Goal: Transaction & Acquisition: Subscribe to service/newsletter

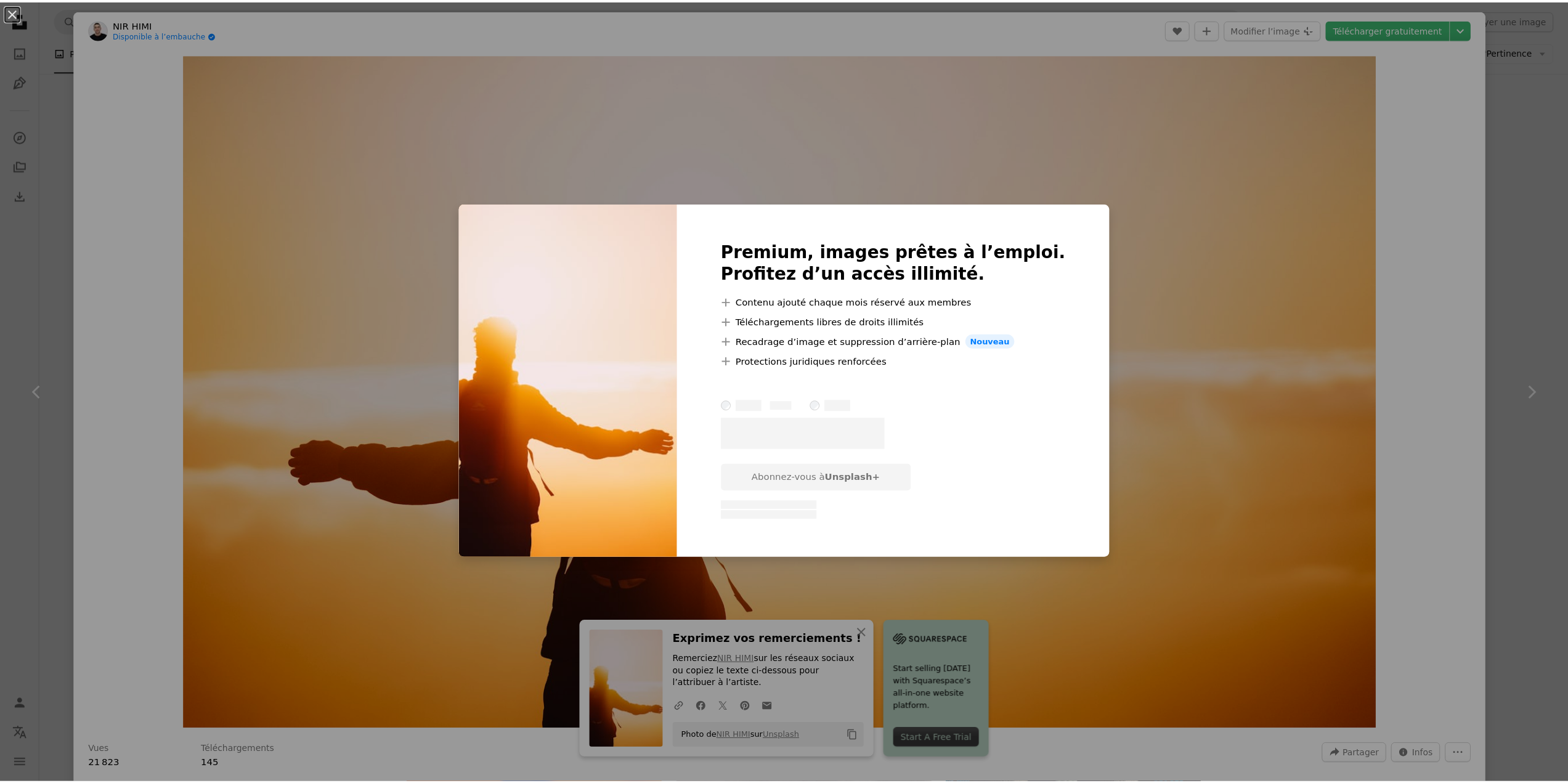
scroll to position [11848, 0]
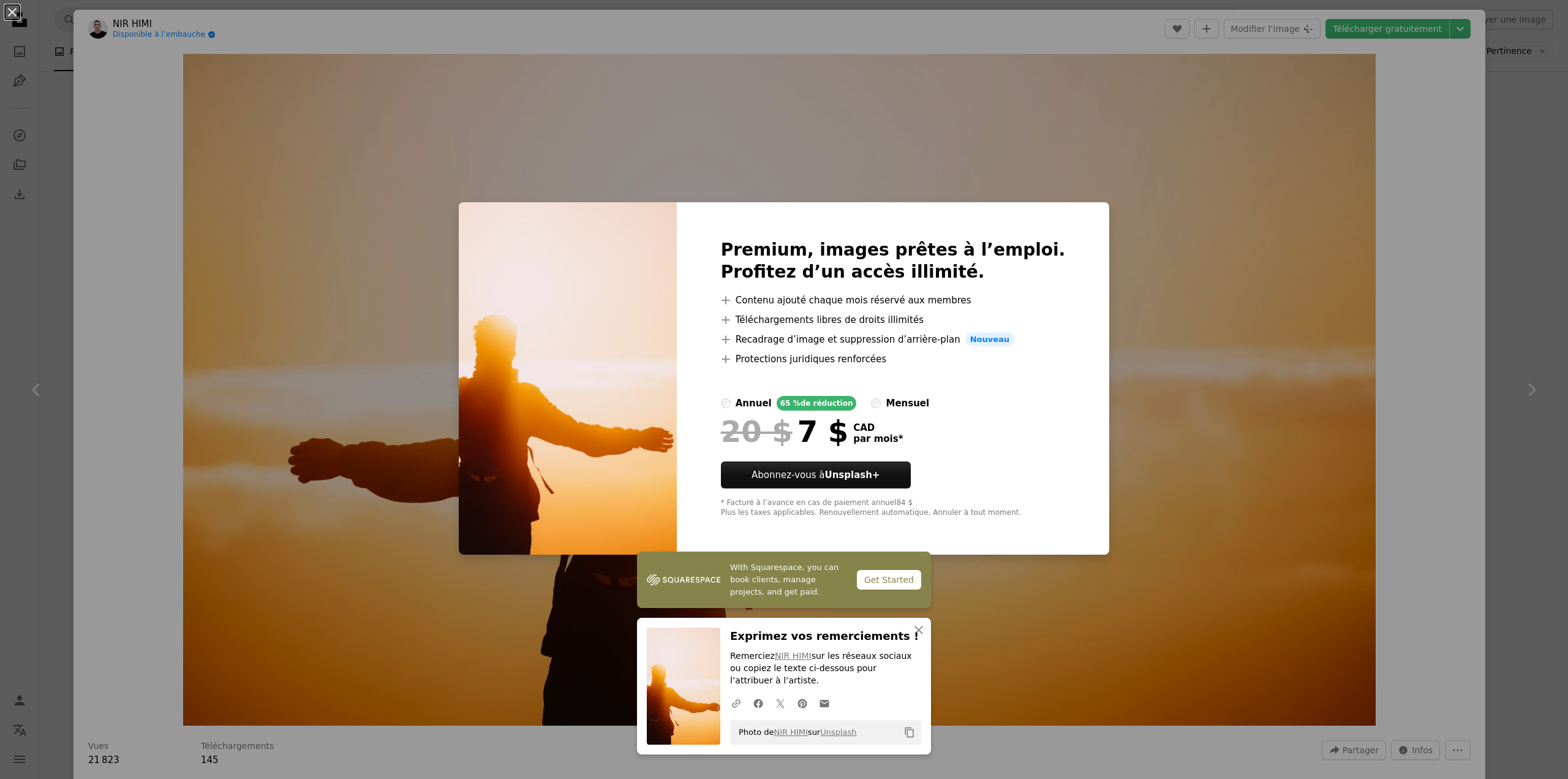
click at [1170, 339] on div "An X shape Premium, images prêtes à l’emploi. Profitez d’un accès illimité. A p…" at bounding box center [784, 389] width 1568 height 779
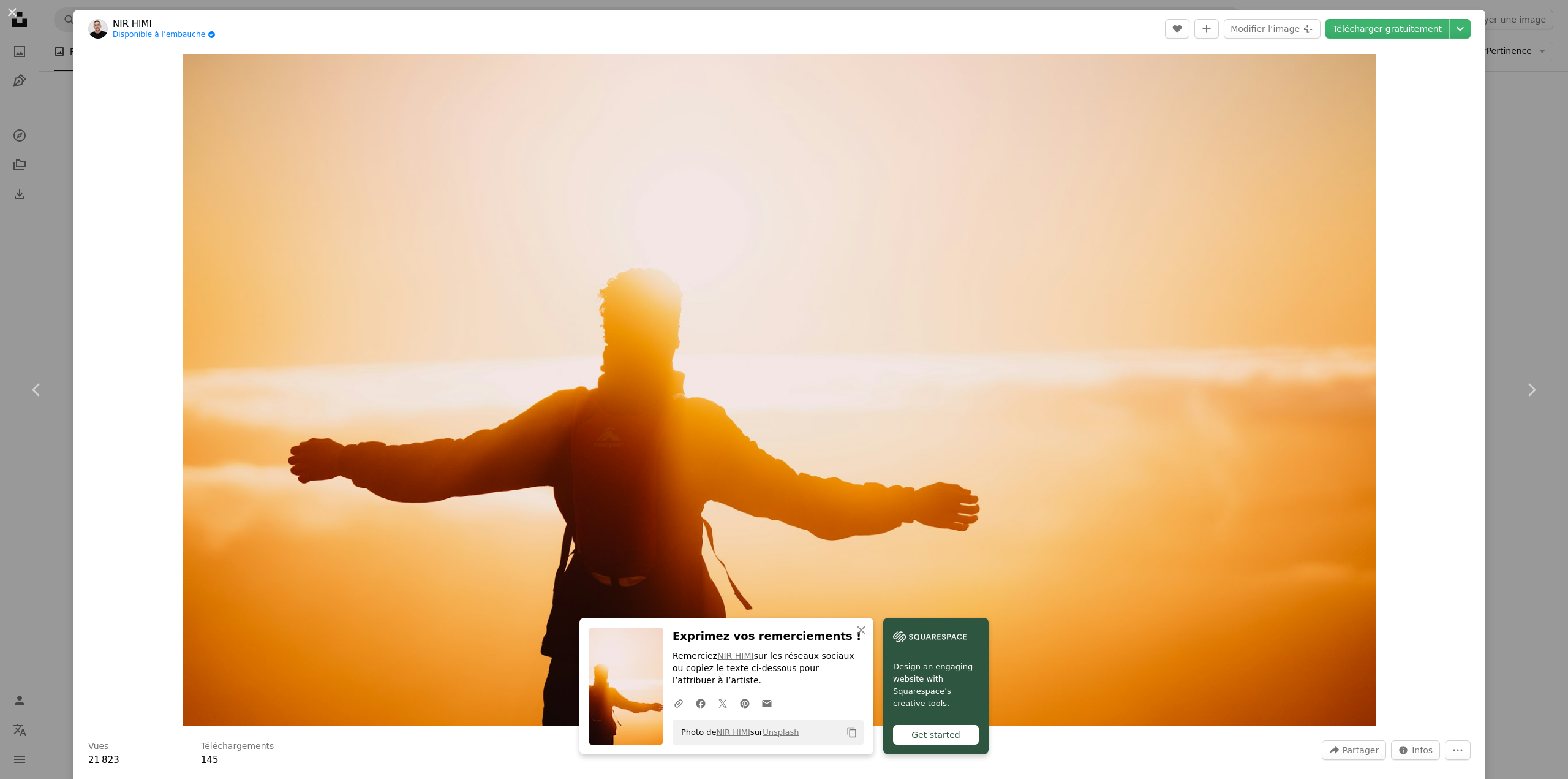
click at [1529, 171] on div "An X shape Chevron left Chevron right NIR HIMI Disponible à l’embauche A checkm…" at bounding box center [784, 389] width 1568 height 779
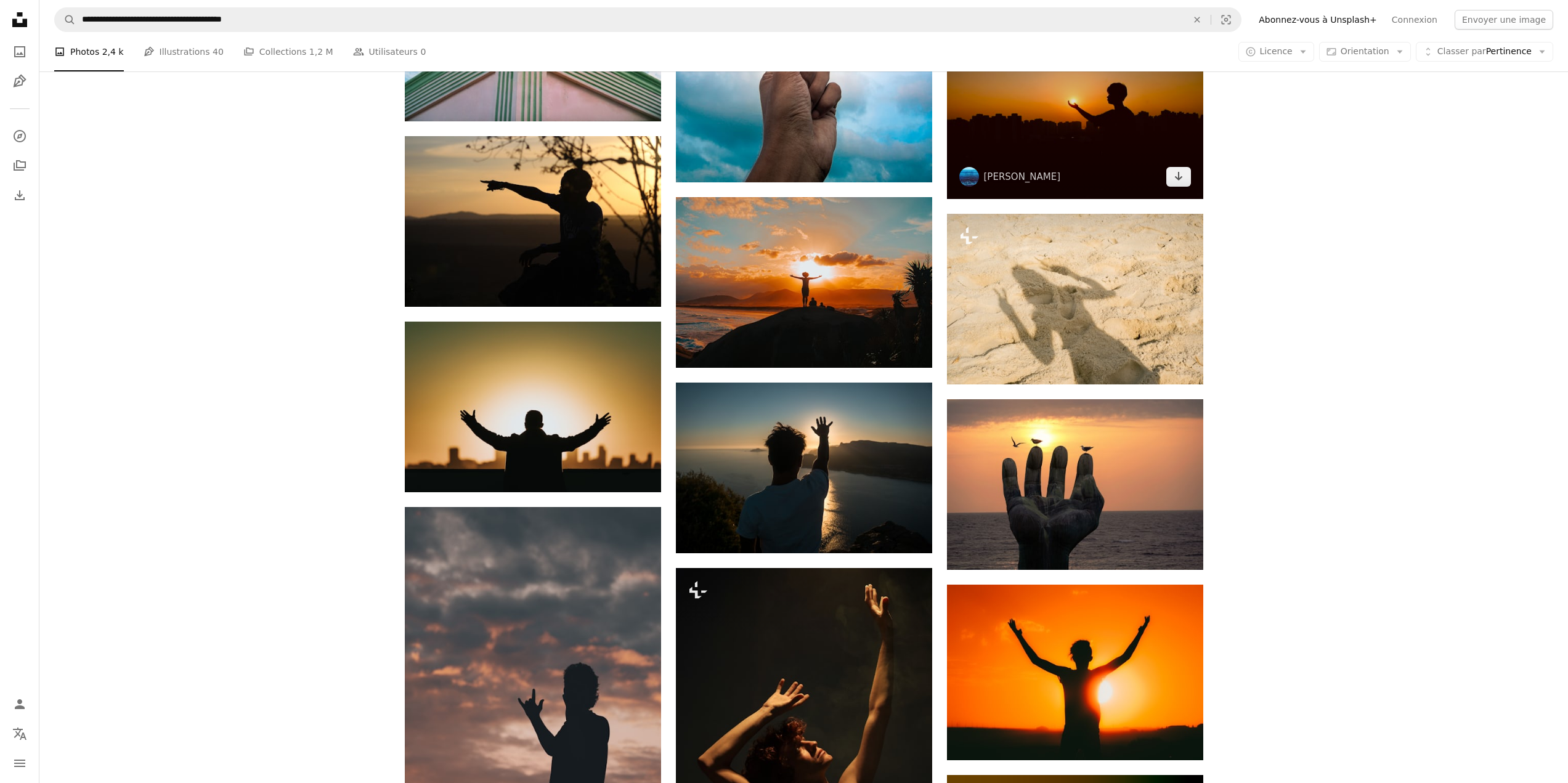
scroll to position [14003, 0]
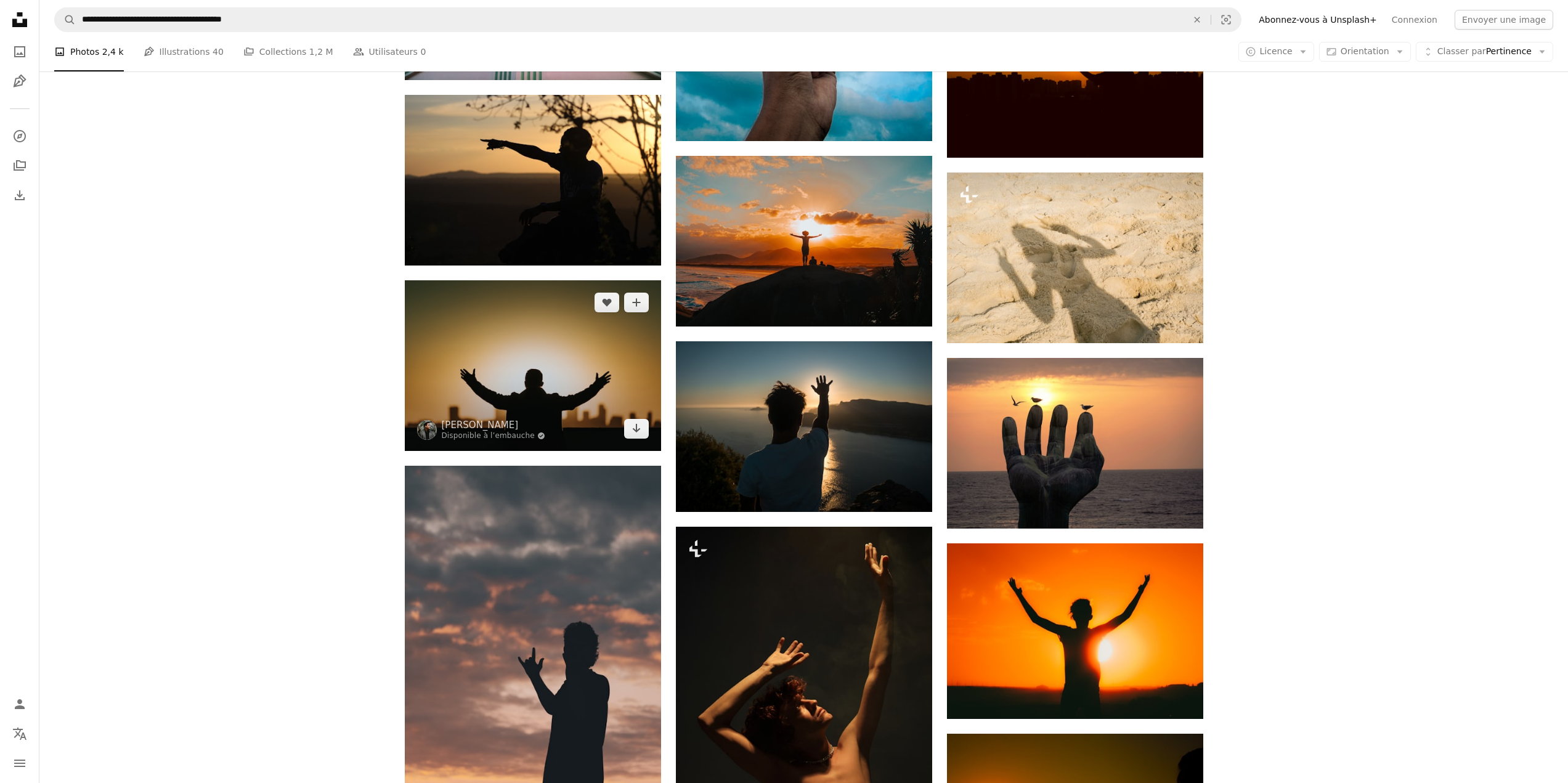
click at [512, 362] on img at bounding box center [533, 365] width 257 height 170
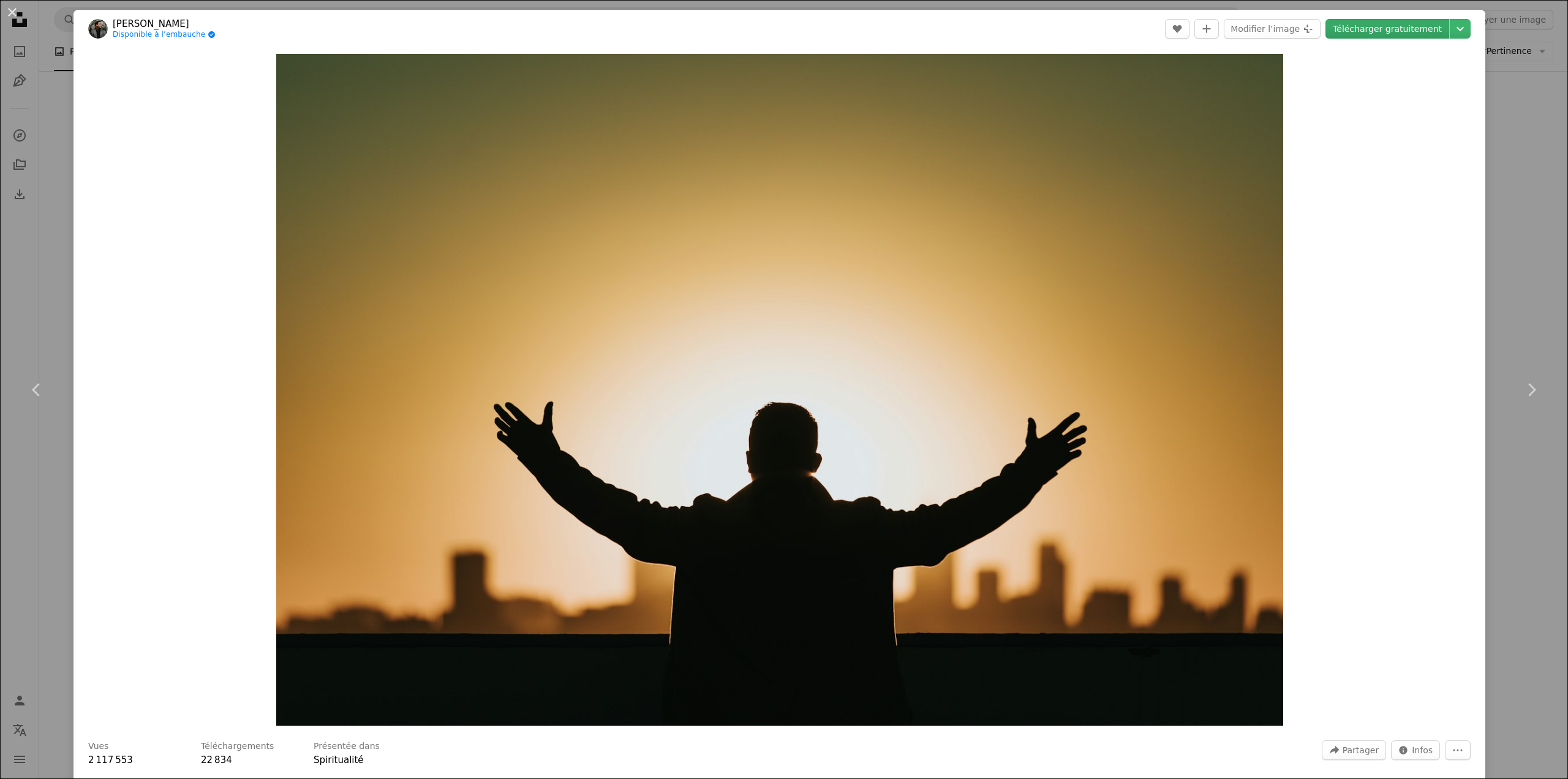
click at [1403, 29] on link "Télécharger gratuitement" at bounding box center [1387, 29] width 124 height 20
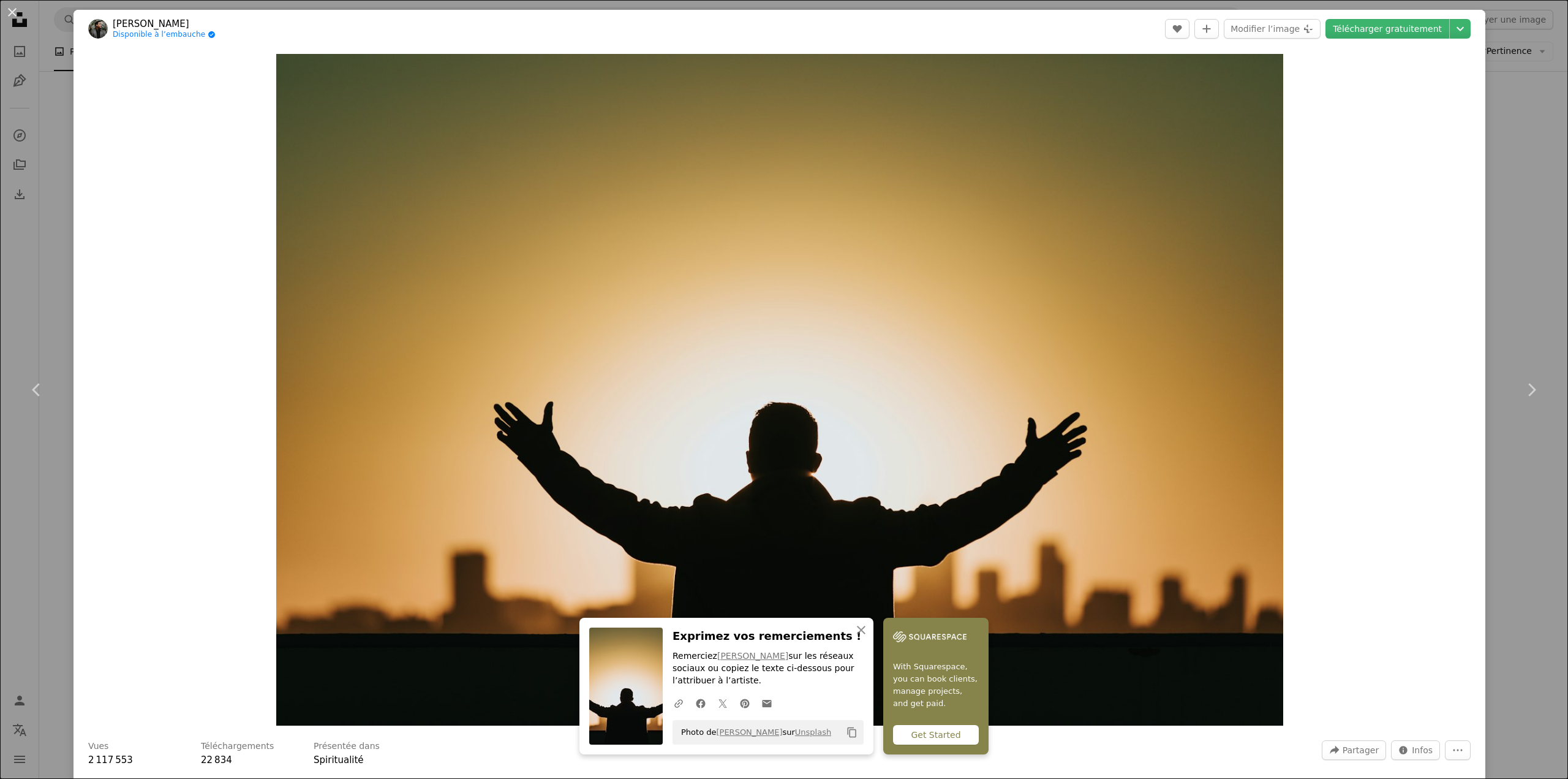
click at [1376, 307] on div "Zoom in" at bounding box center [779, 389] width 1411 height 683
click at [1503, 174] on div "An X shape Chevron left Chevron right Nathan Dumlao Disponible à l’embauche A c…" at bounding box center [784, 389] width 1568 height 779
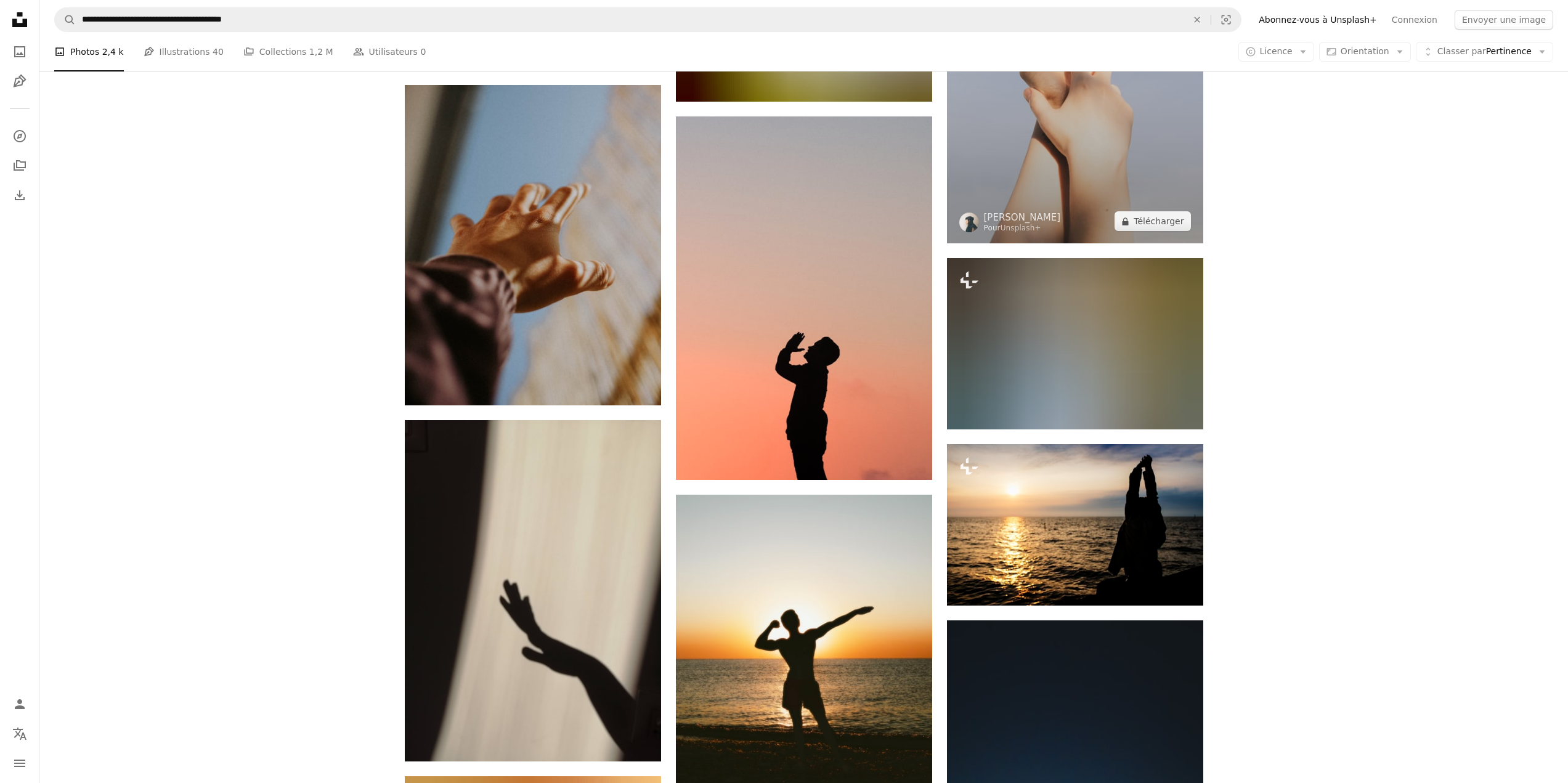
scroll to position [17513, 0]
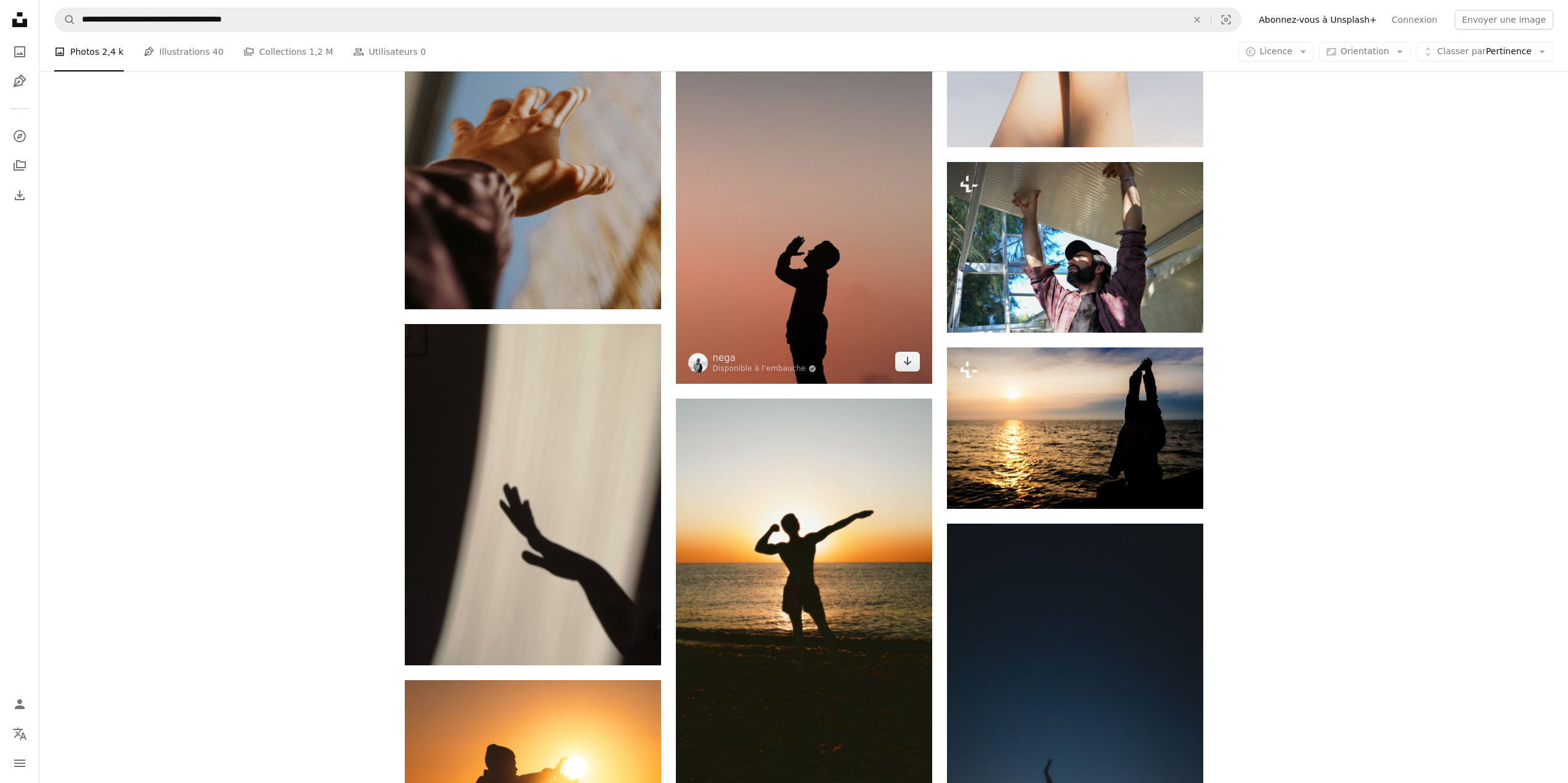
click at [836, 312] on img at bounding box center [804, 201] width 257 height 363
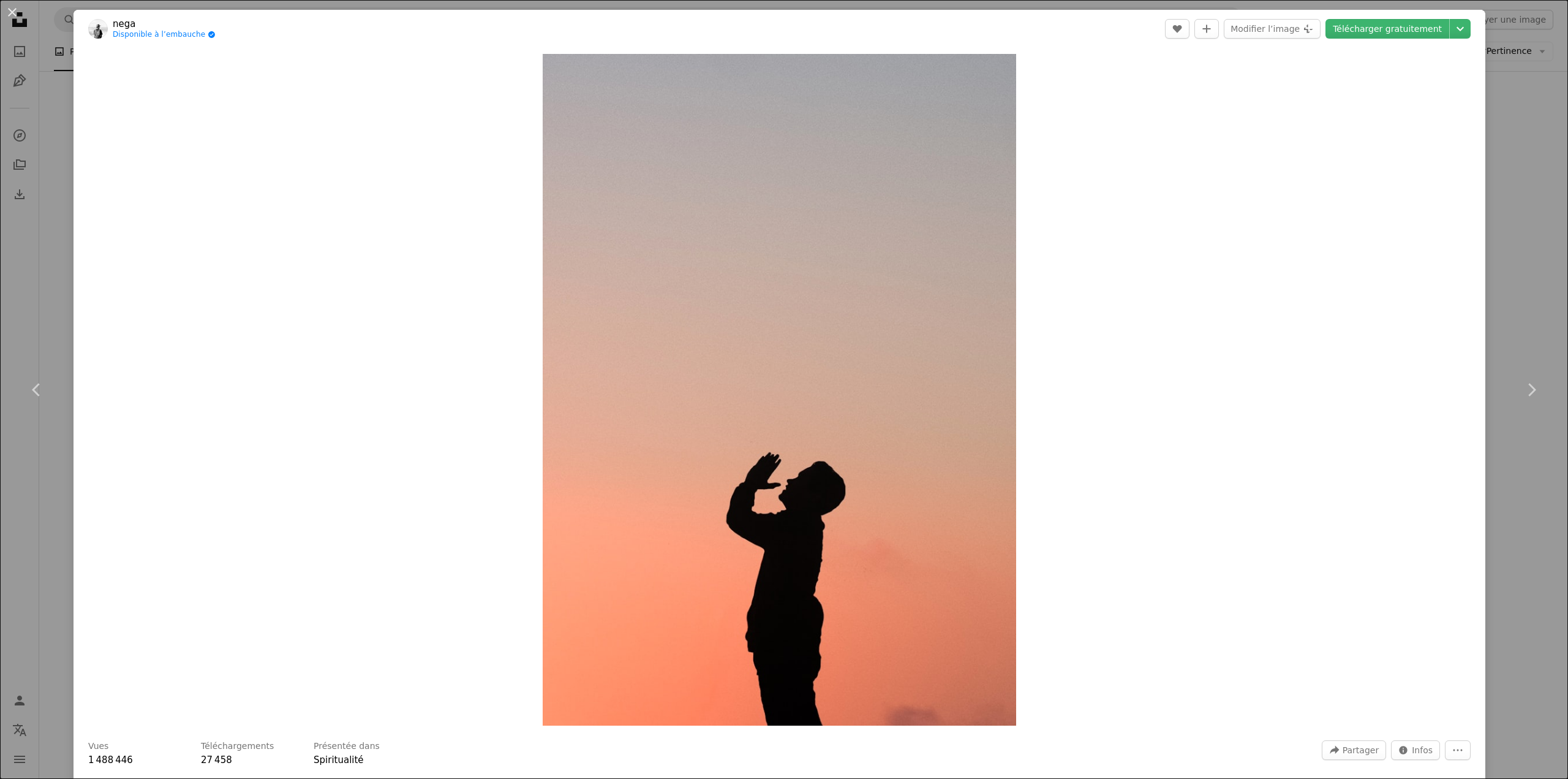
click at [1492, 151] on div "An X shape Chevron left Chevron right nega Disponible à l’embauche A checkmark …" at bounding box center [784, 389] width 1568 height 779
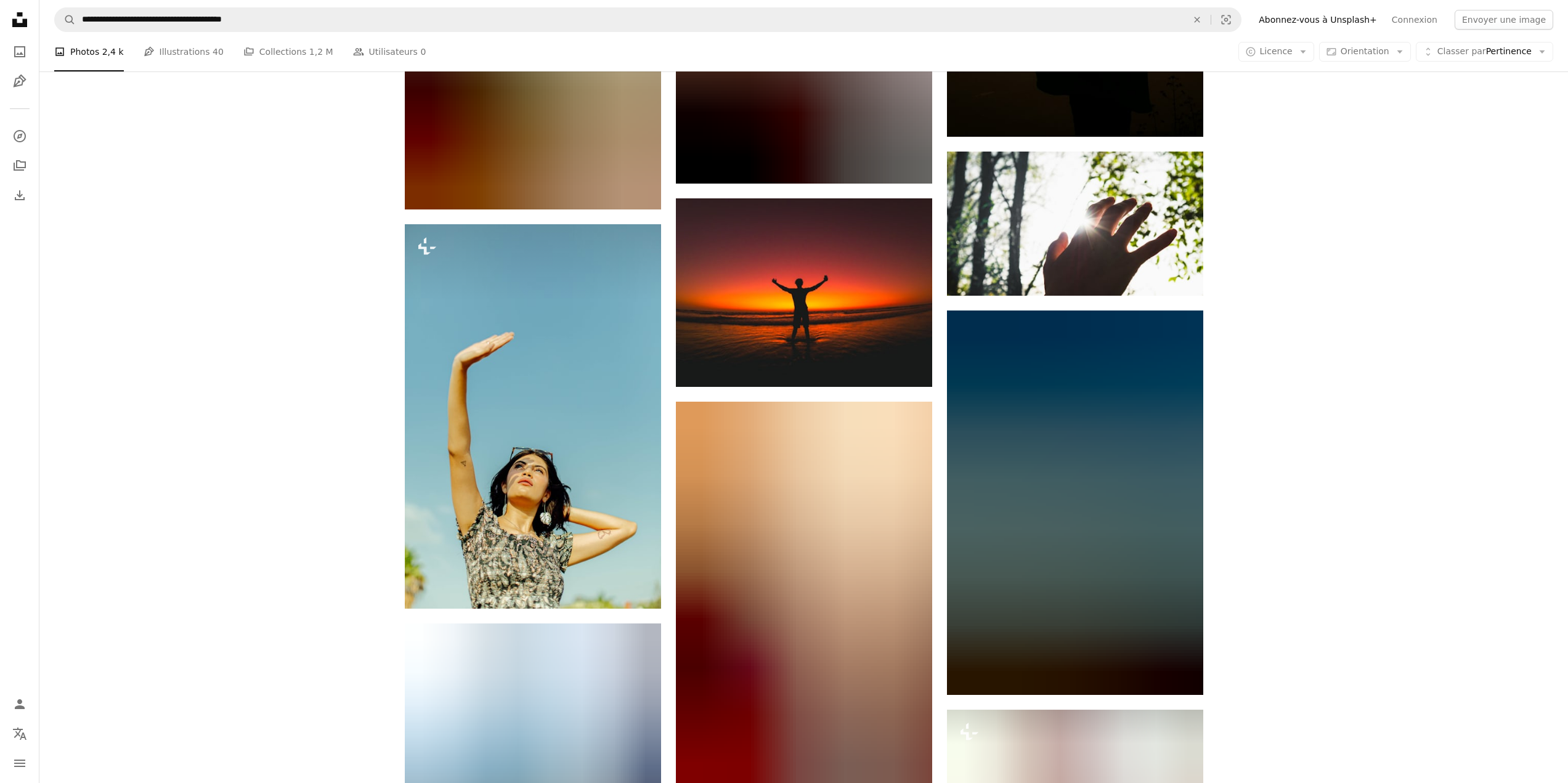
scroll to position [27120, 0]
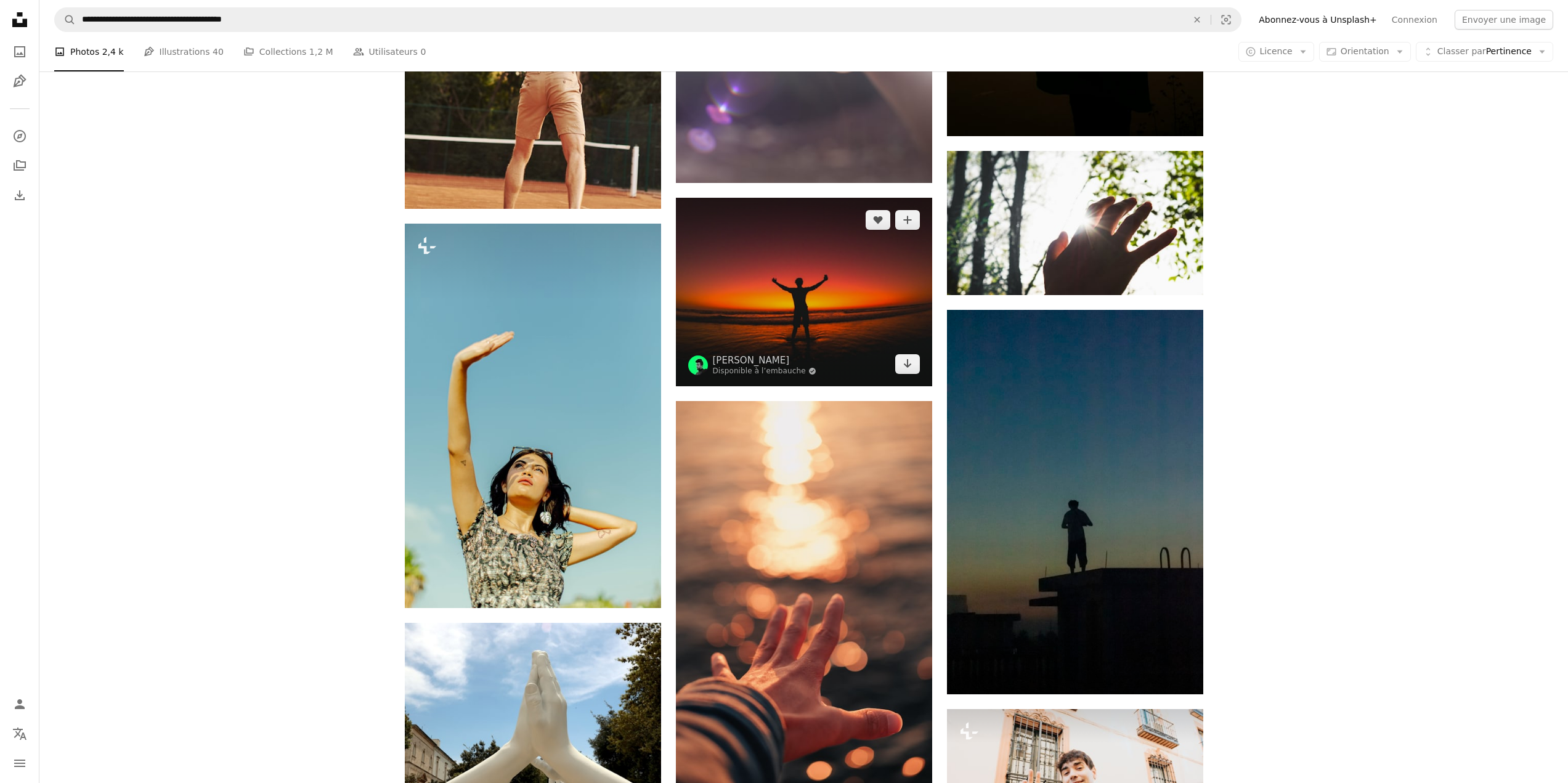
click at [871, 312] on img at bounding box center [804, 292] width 257 height 188
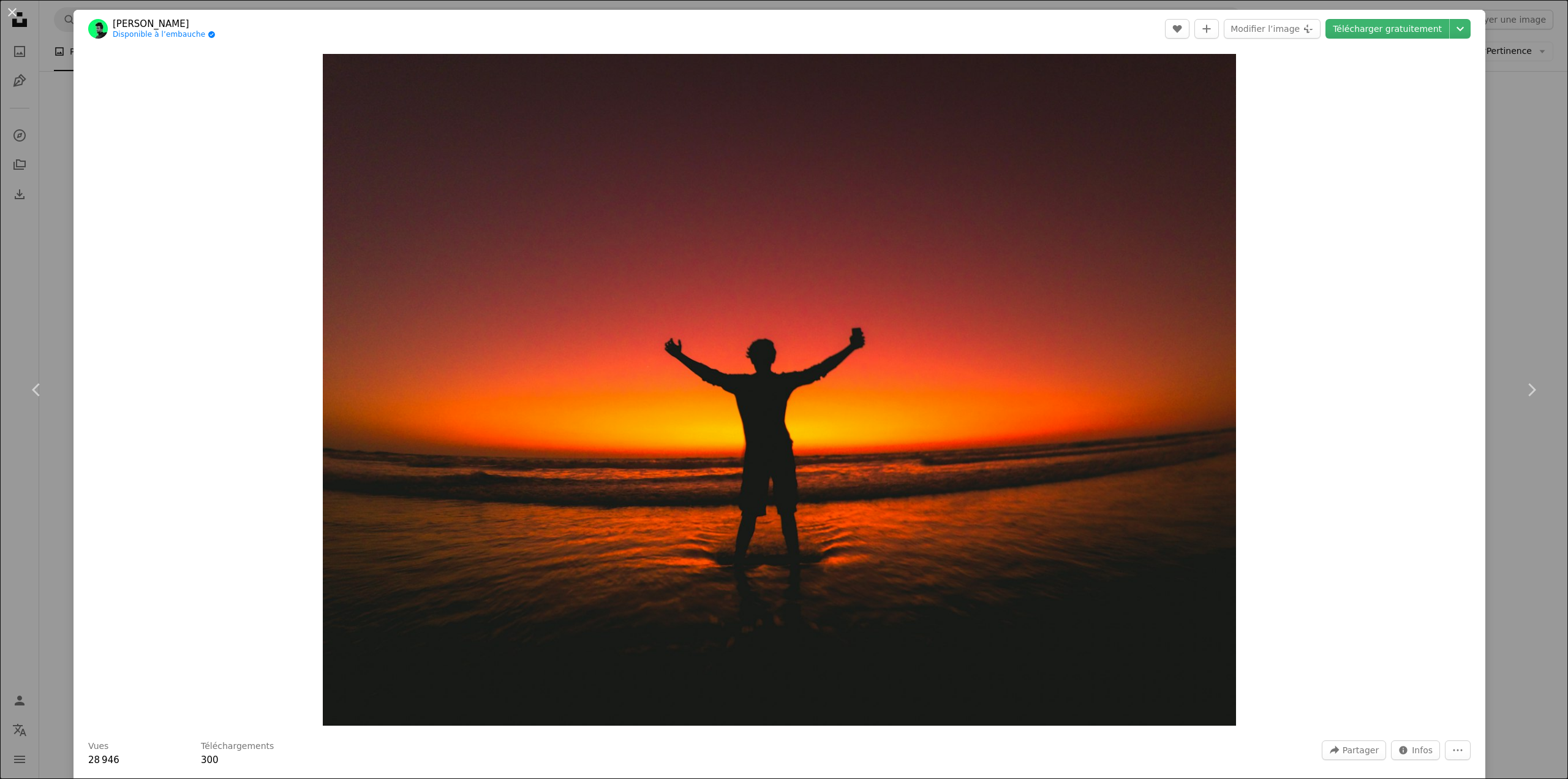
click at [1495, 112] on div "An X shape Chevron left Chevron right Tanjir Ahmed Chowdhury Disponible à l’emb…" at bounding box center [784, 389] width 1568 height 779
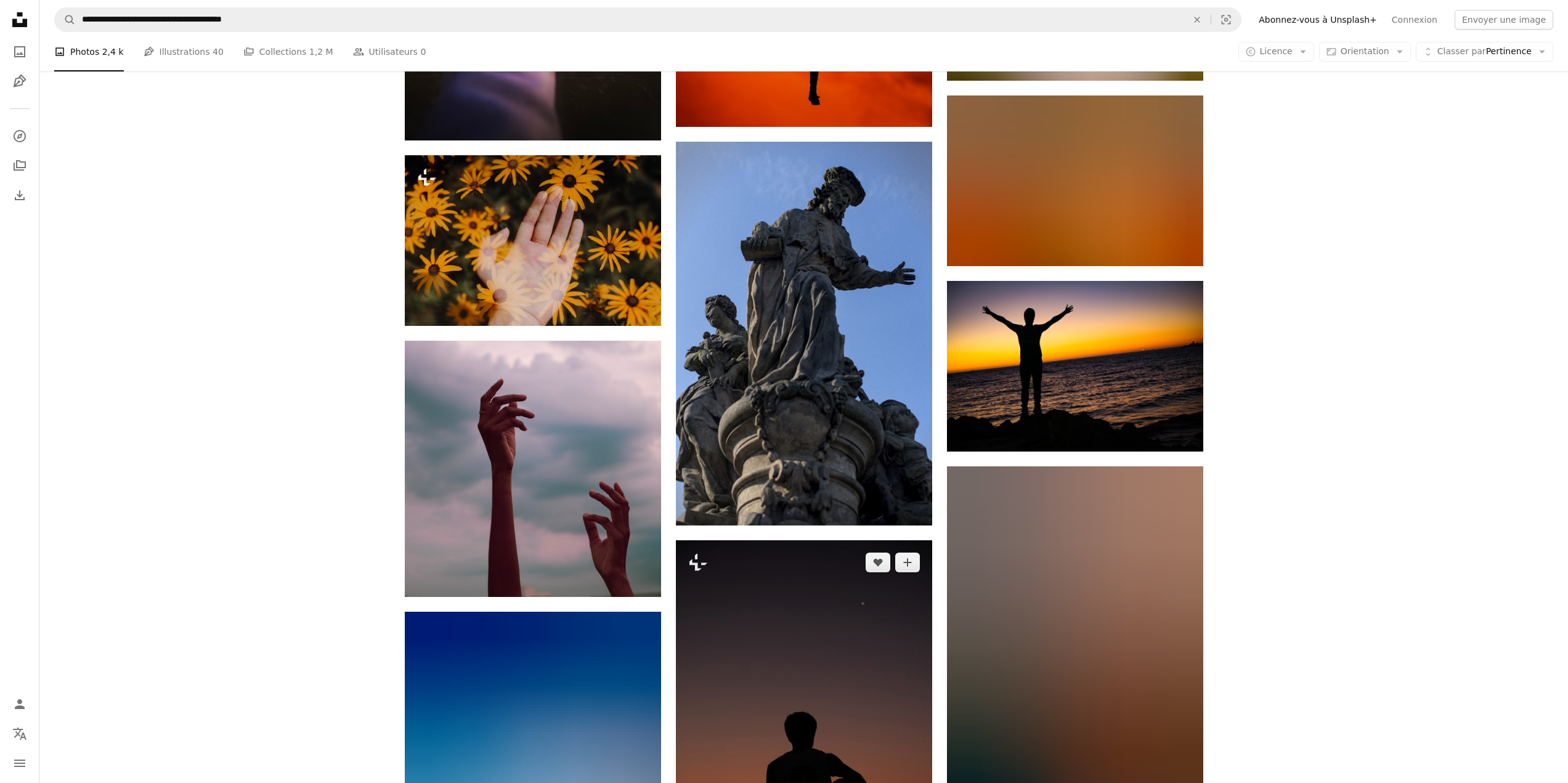
scroll to position [56310, 0]
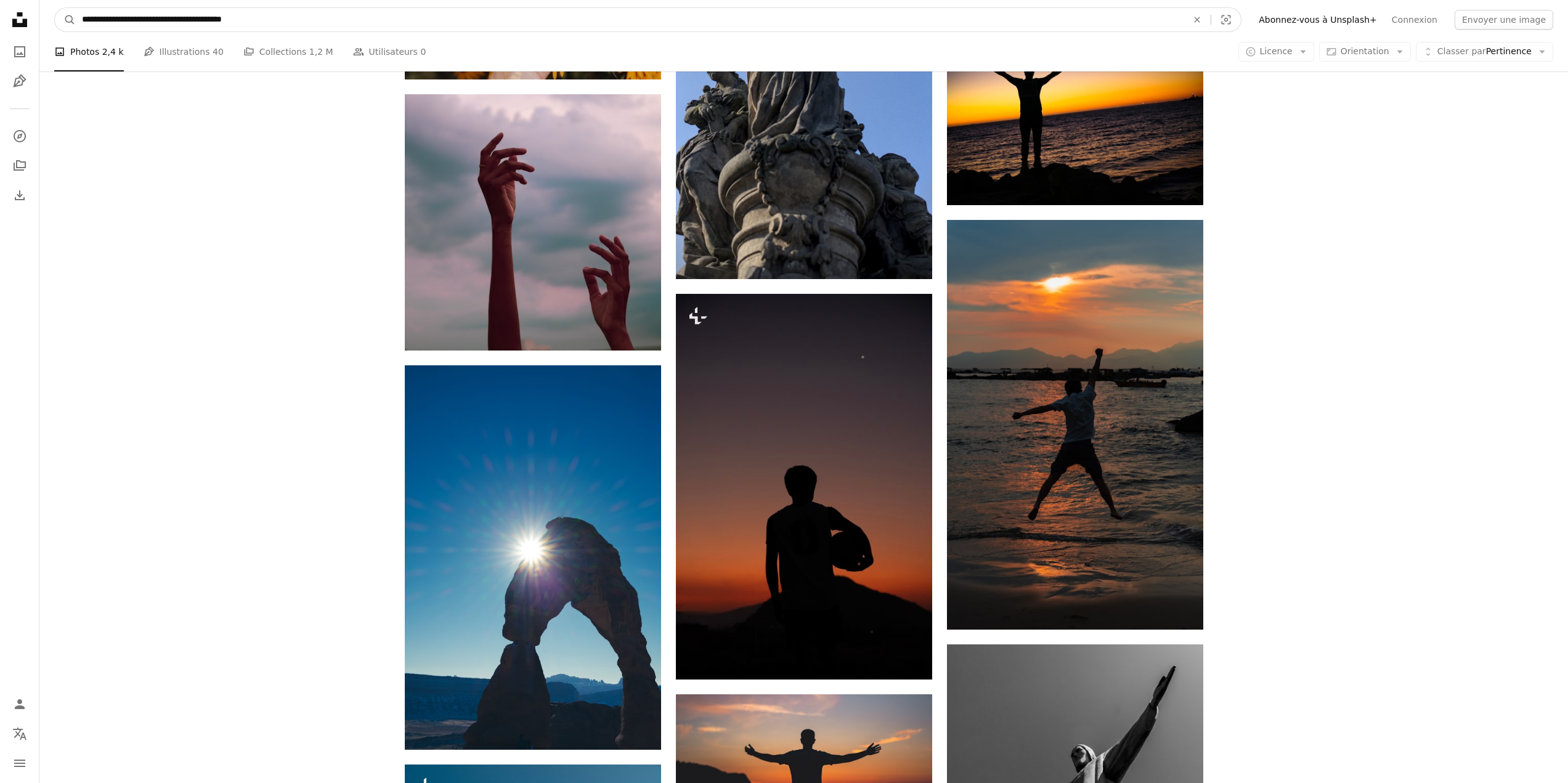
click at [652, 21] on input "**********" at bounding box center [630, 19] width 1108 height 24
paste input "***"
type input "**********"
click button "A magnifying glass" at bounding box center [65, 19] width 21 height 24
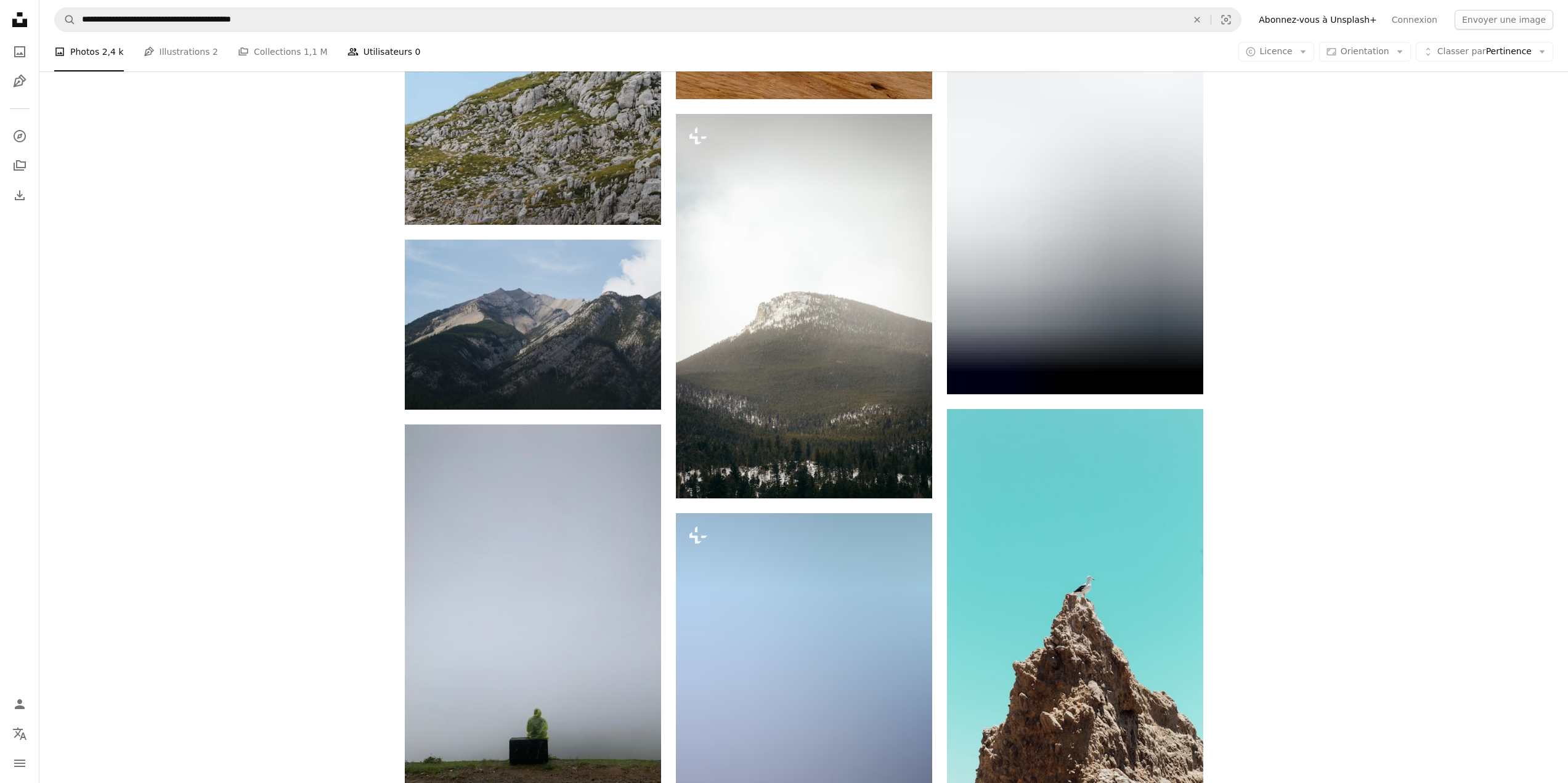
scroll to position [10223, 0]
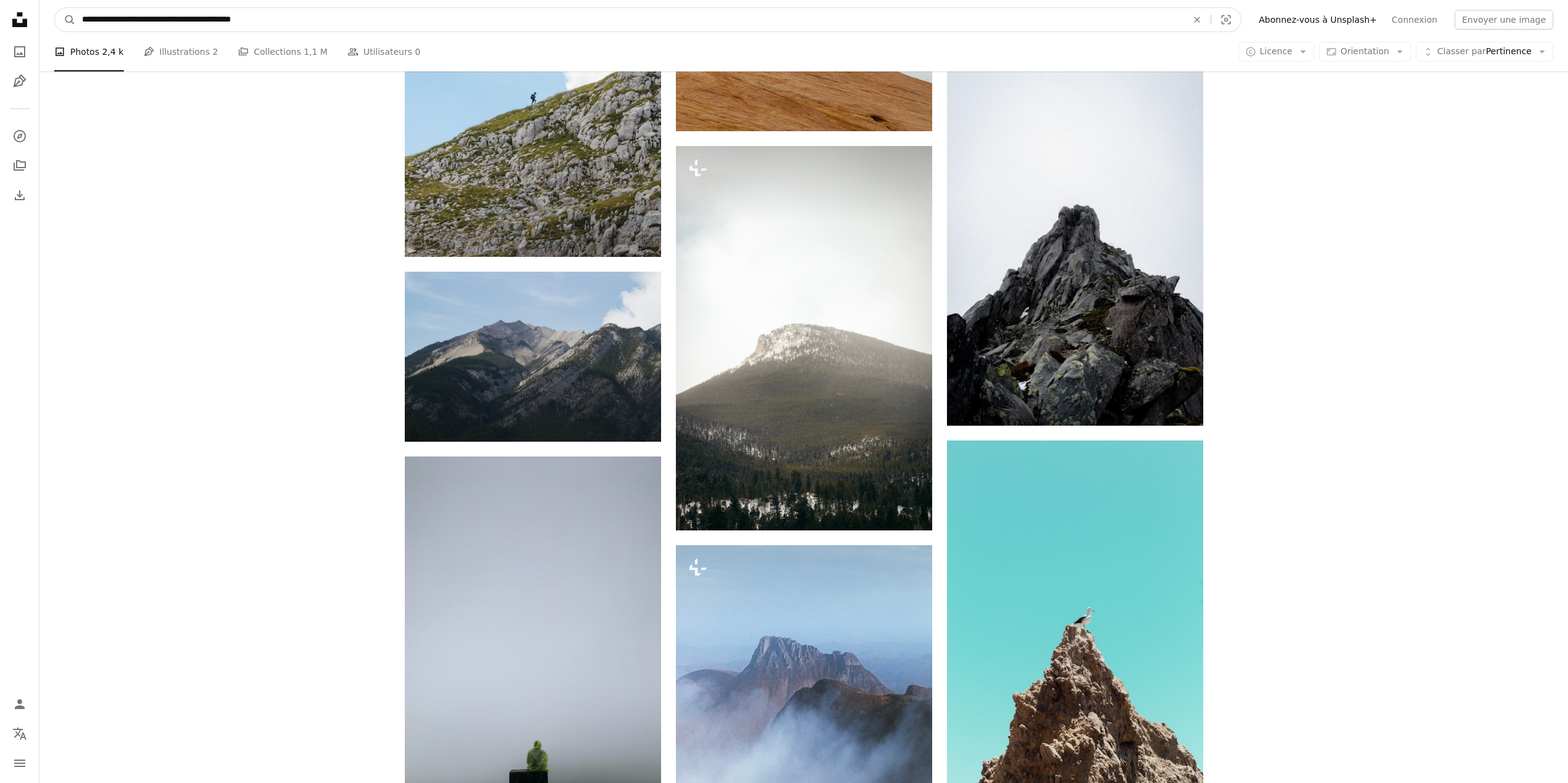
click at [343, 20] on input "**********" at bounding box center [630, 19] width 1108 height 24
click at [211, 19] on input "**********" at bounding box center [630, 19] width 1108 height 24
paste input "**********"
type input "**********"
click button "A magnifying glass" at bounding box center [65, 19] width 21 height 24
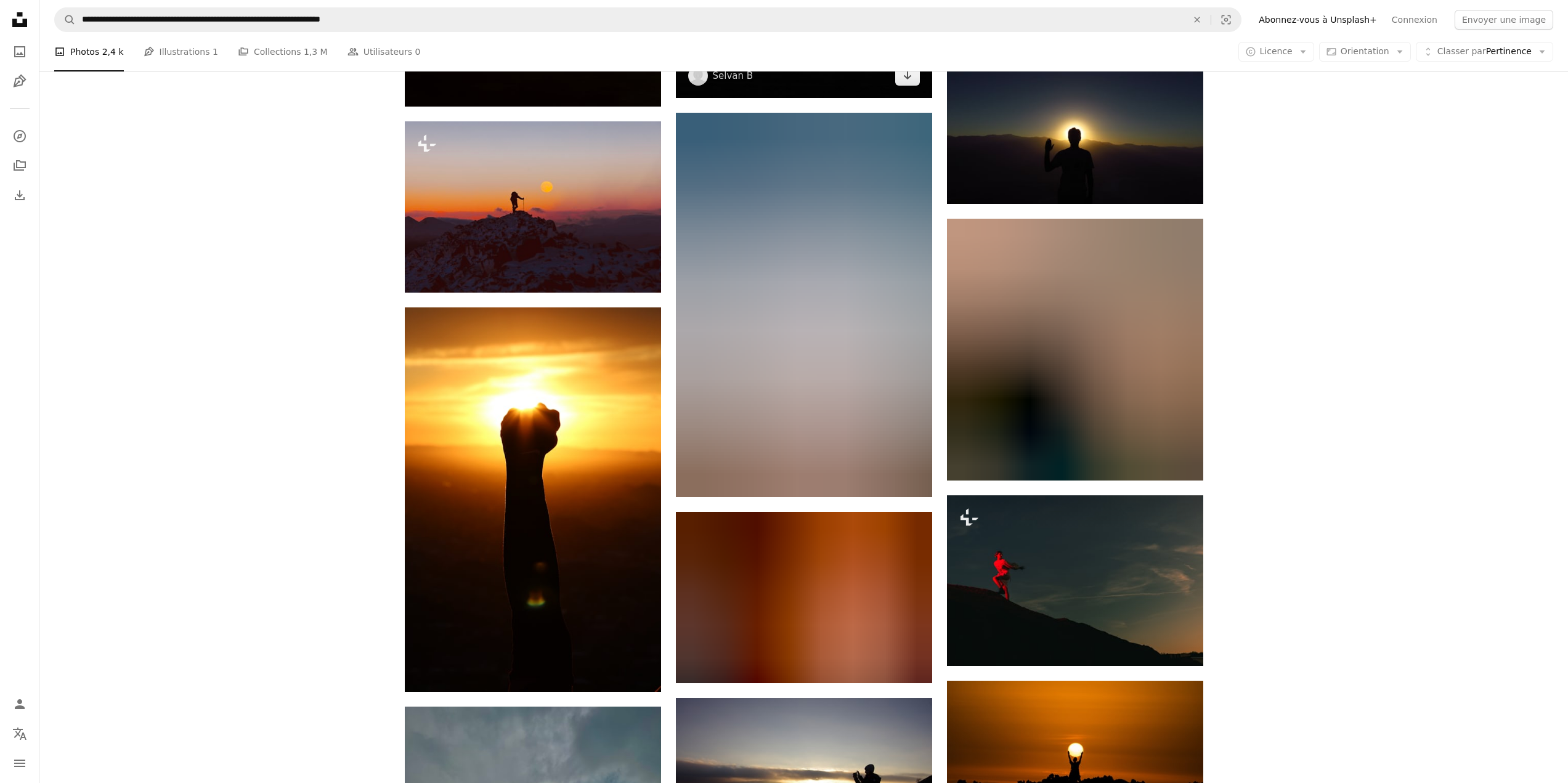
scroll to position [1231, 0]
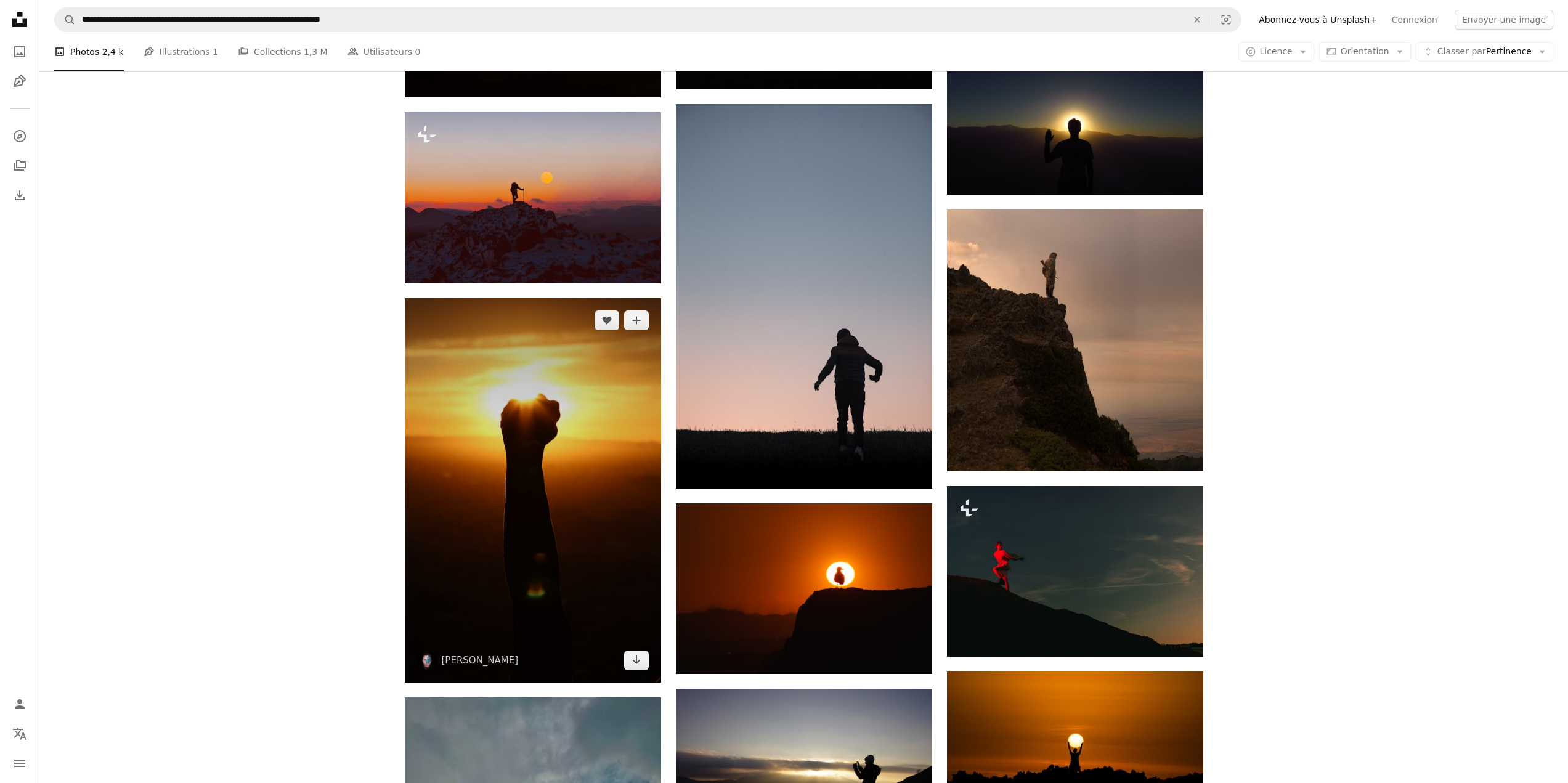
click at [590, 454] on img at bounding box center [533, 490] width 257 height 384
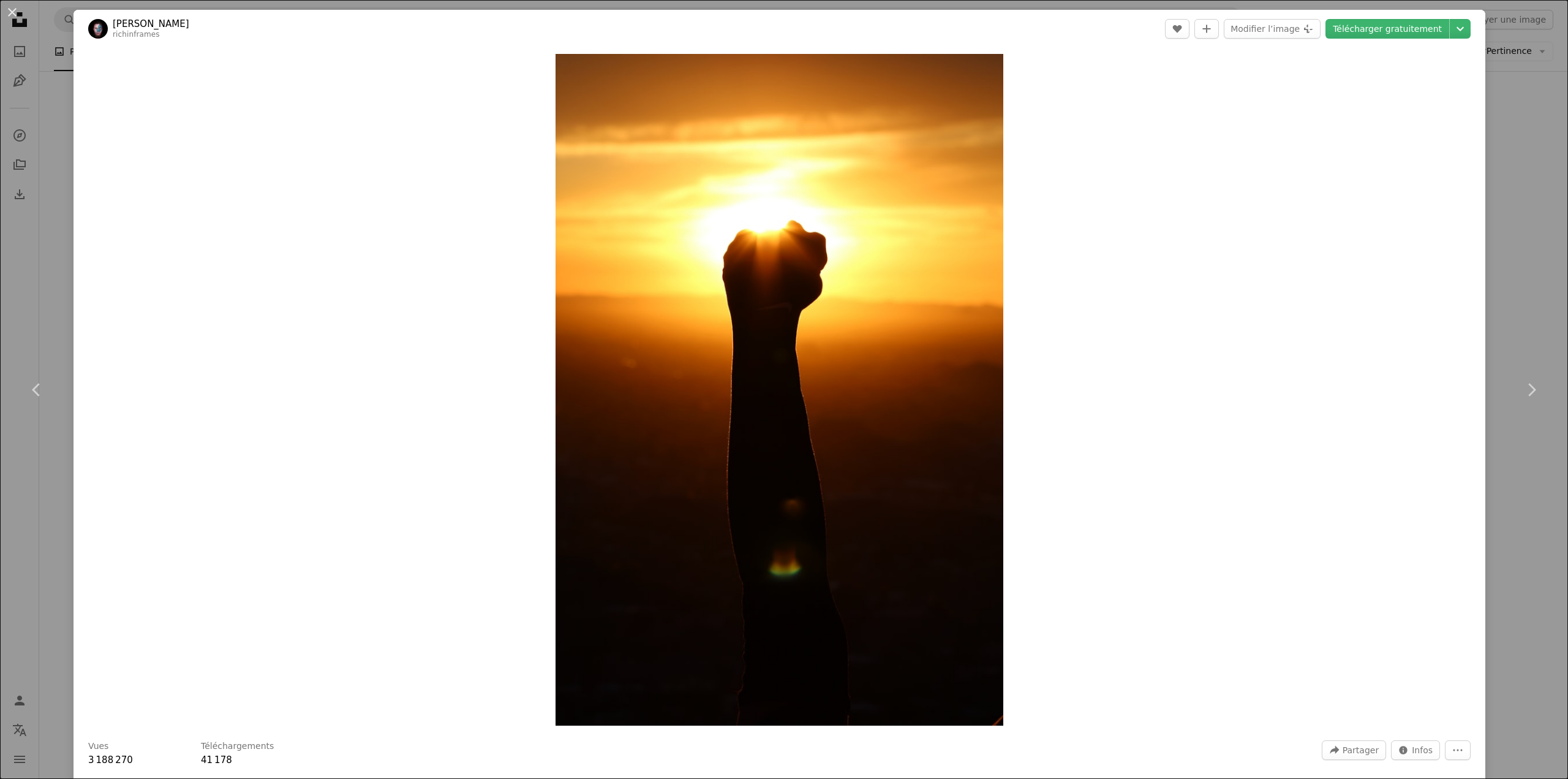
click at [1515, 175] on div "An X shape Chevron left Chevron right Richard Felix richinframes A heart A plus…" at bounding box center [784, 389] width 1568 height 779
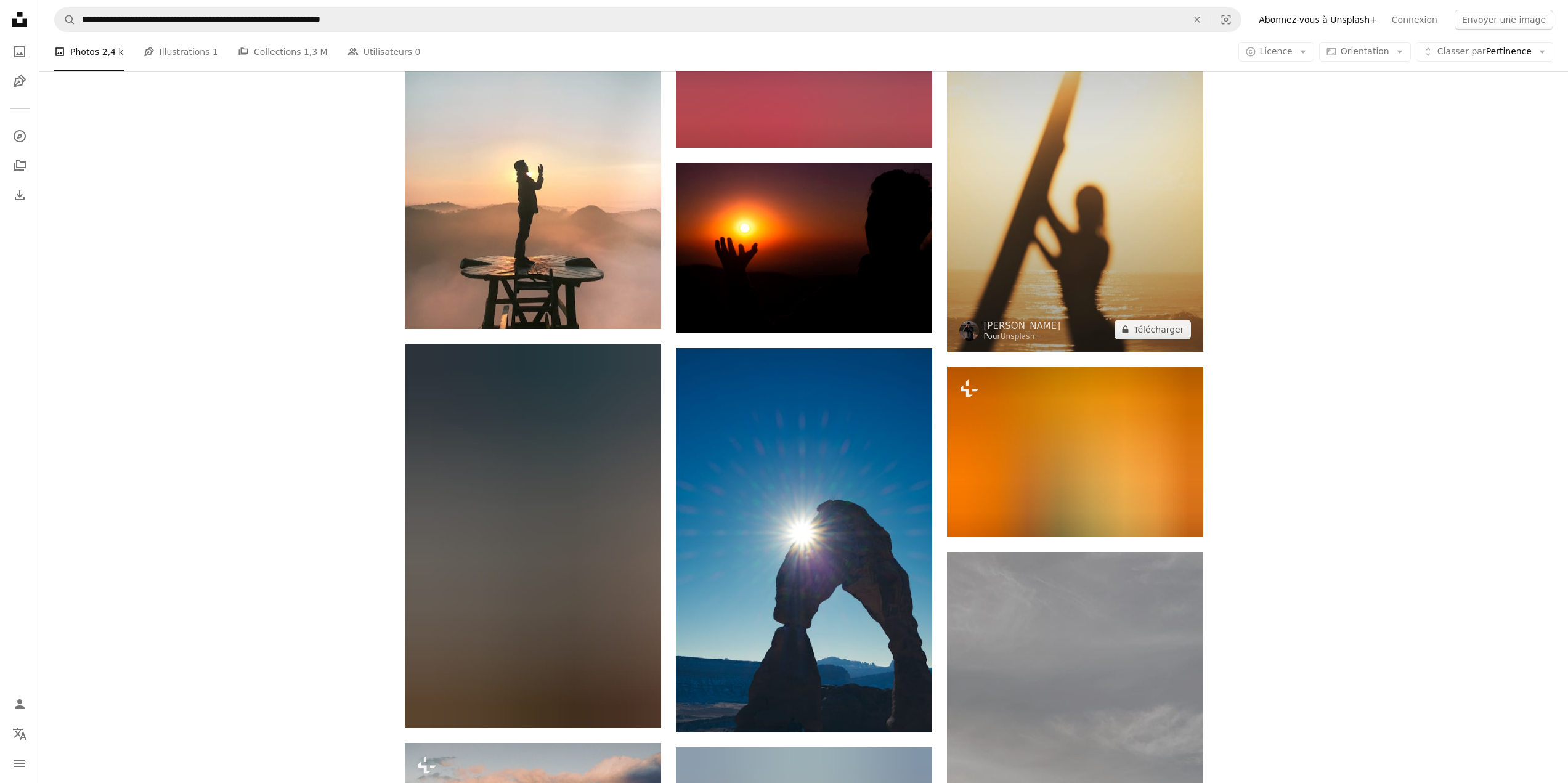
scroll to position [5851, 0]
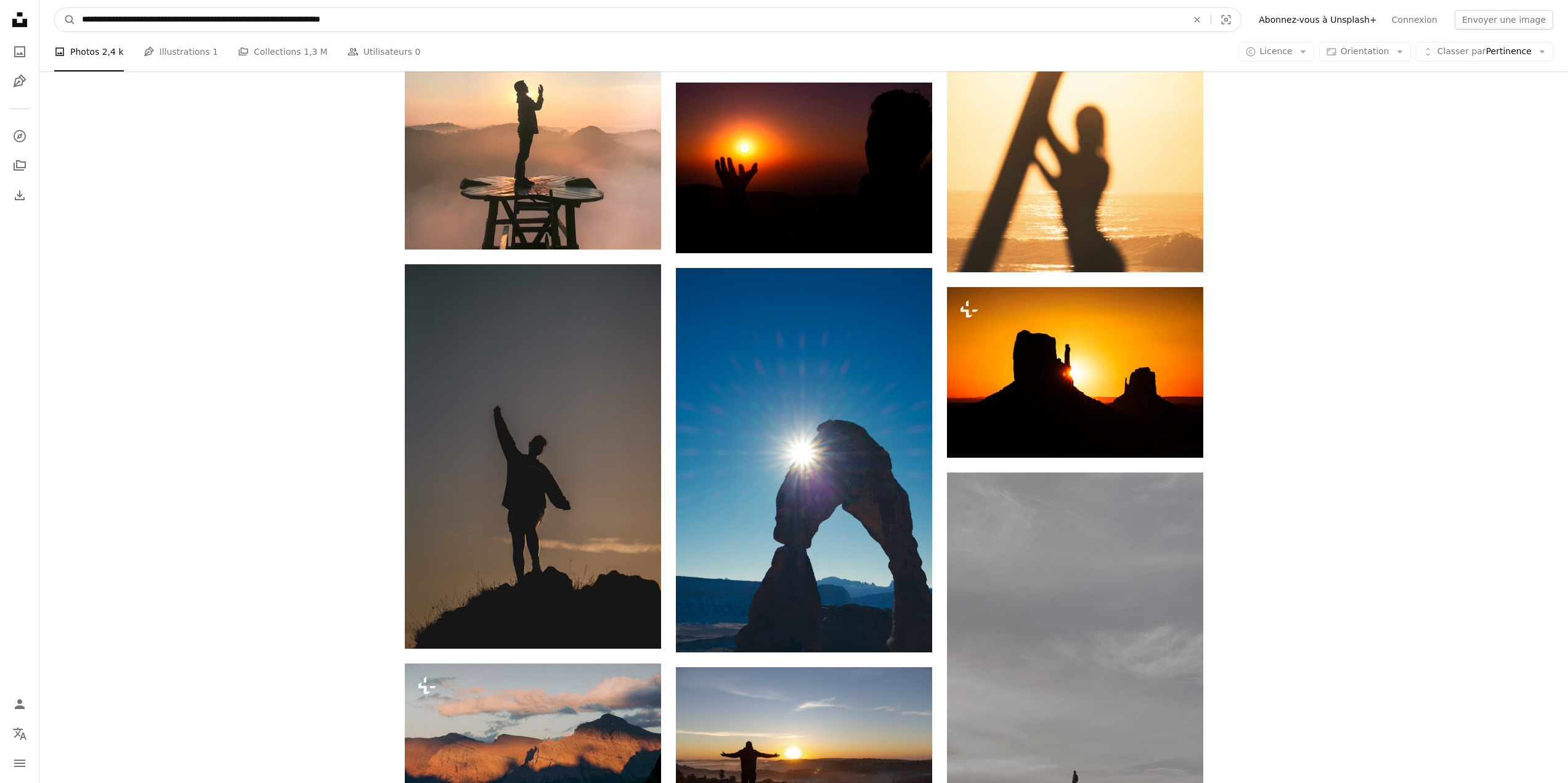
click at [846, 19] on input "**********" at bounding box center [630, 19] width 1108 height 24
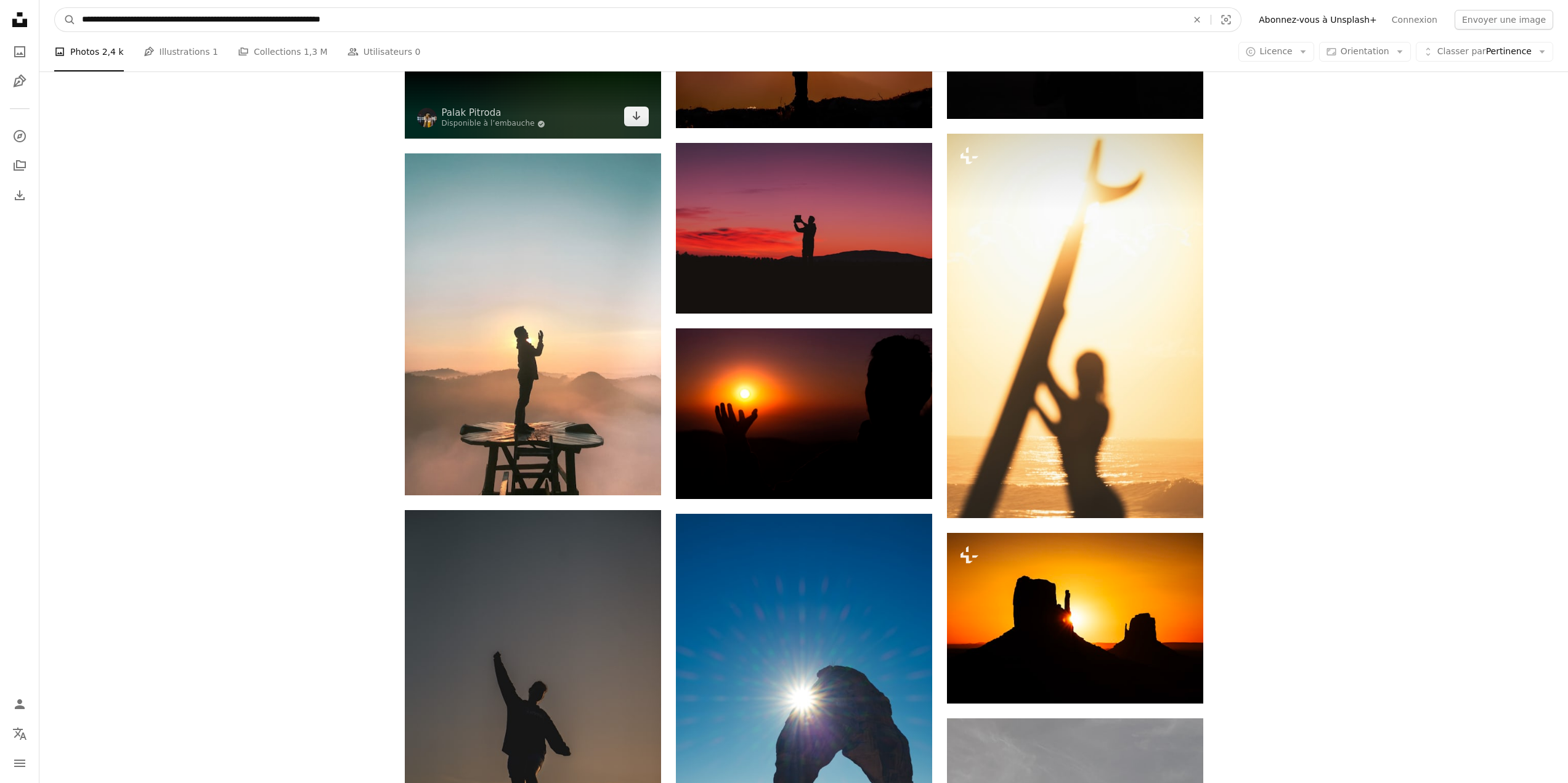
scroll to position [5604, 0]
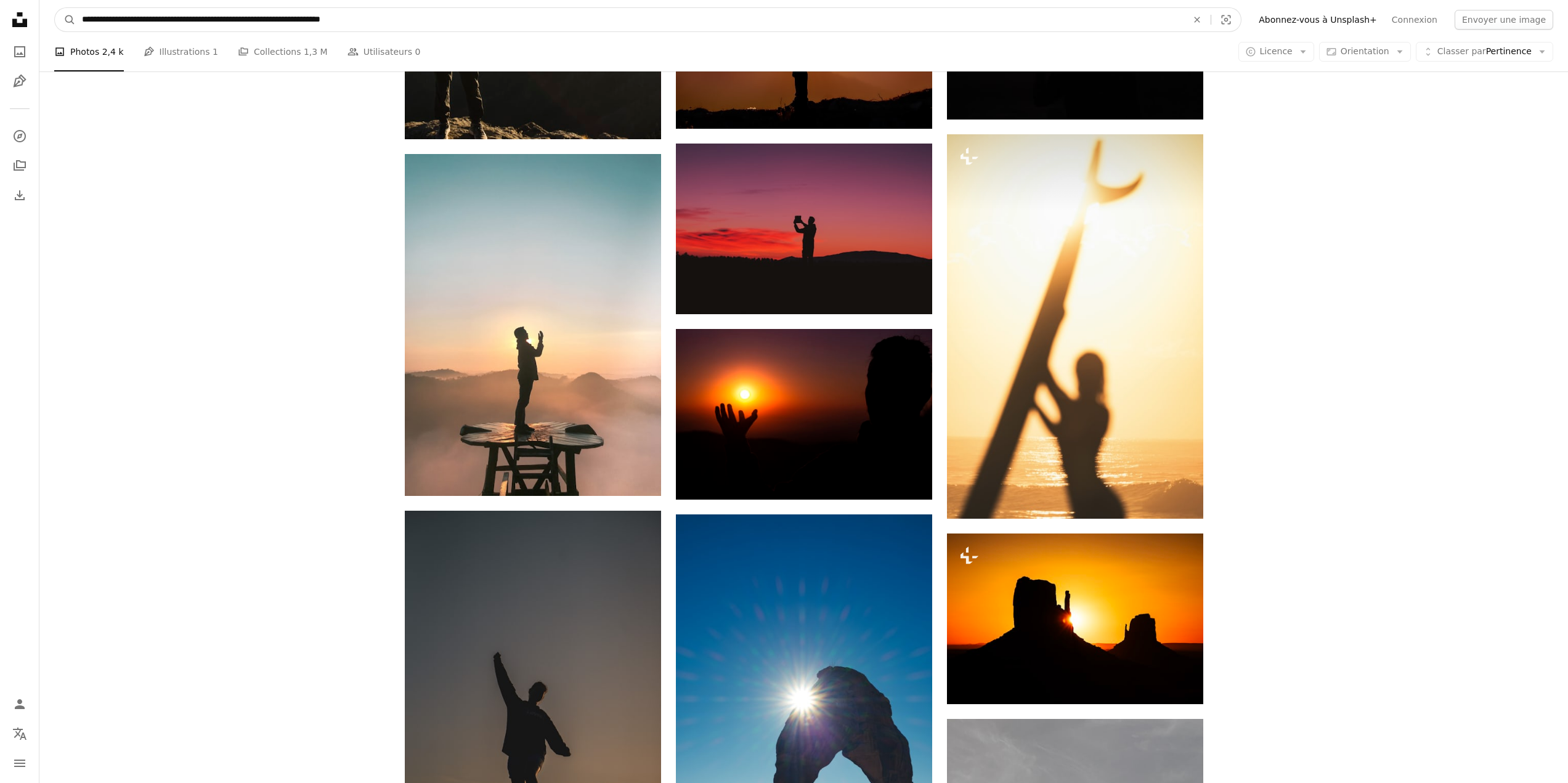
click at [559, 18] on input "**********" at bounding box center [630, 19] width 1108 height 24
paste input "Rechercher des visuels sur tout le site"
type input "**********"
click button "A magnifying glass" at bounding box center [65, 19] width 21 height 24
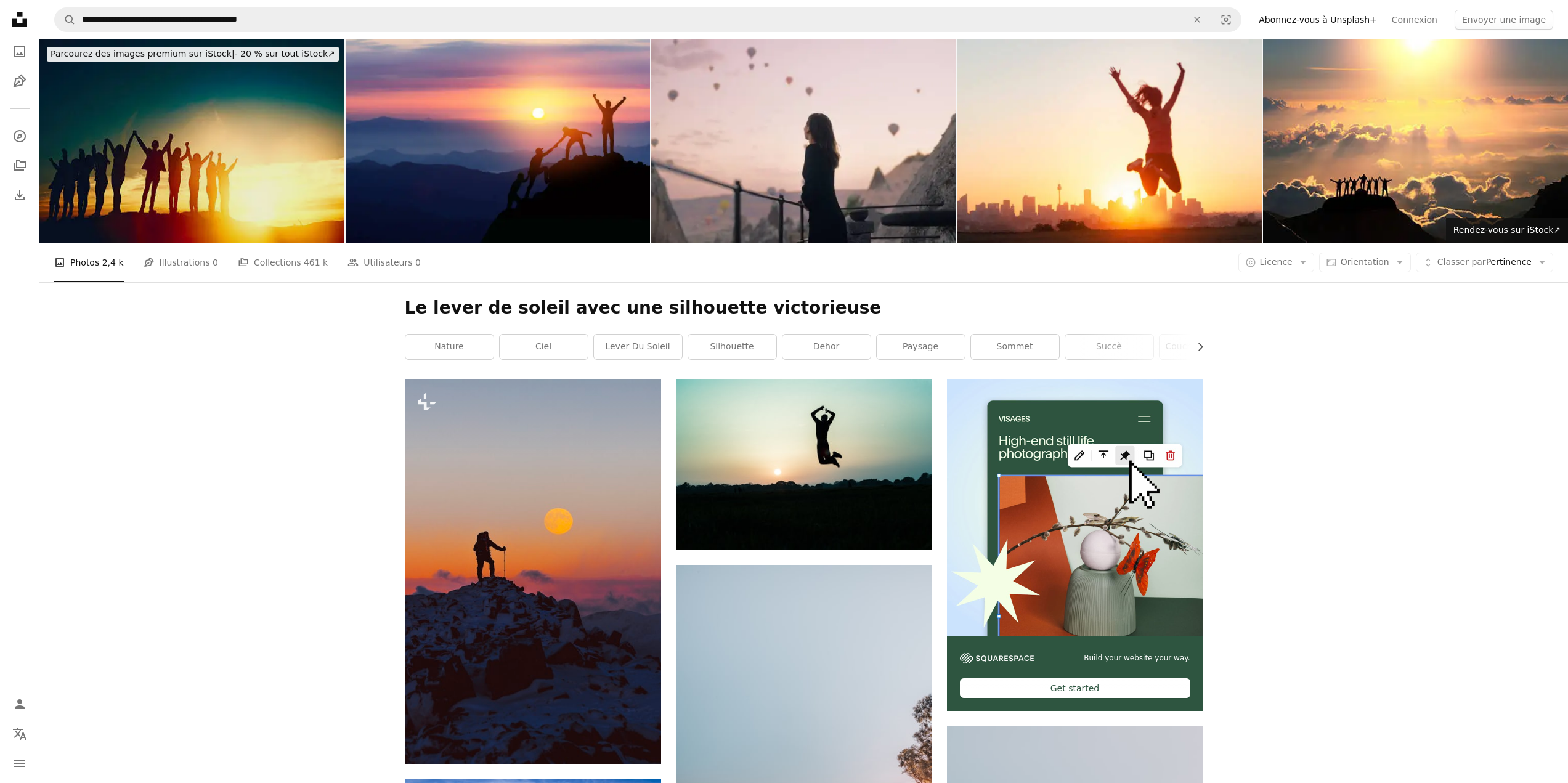
click at [257, 157] on img at bounding box center [192, 141] width 305 height 203
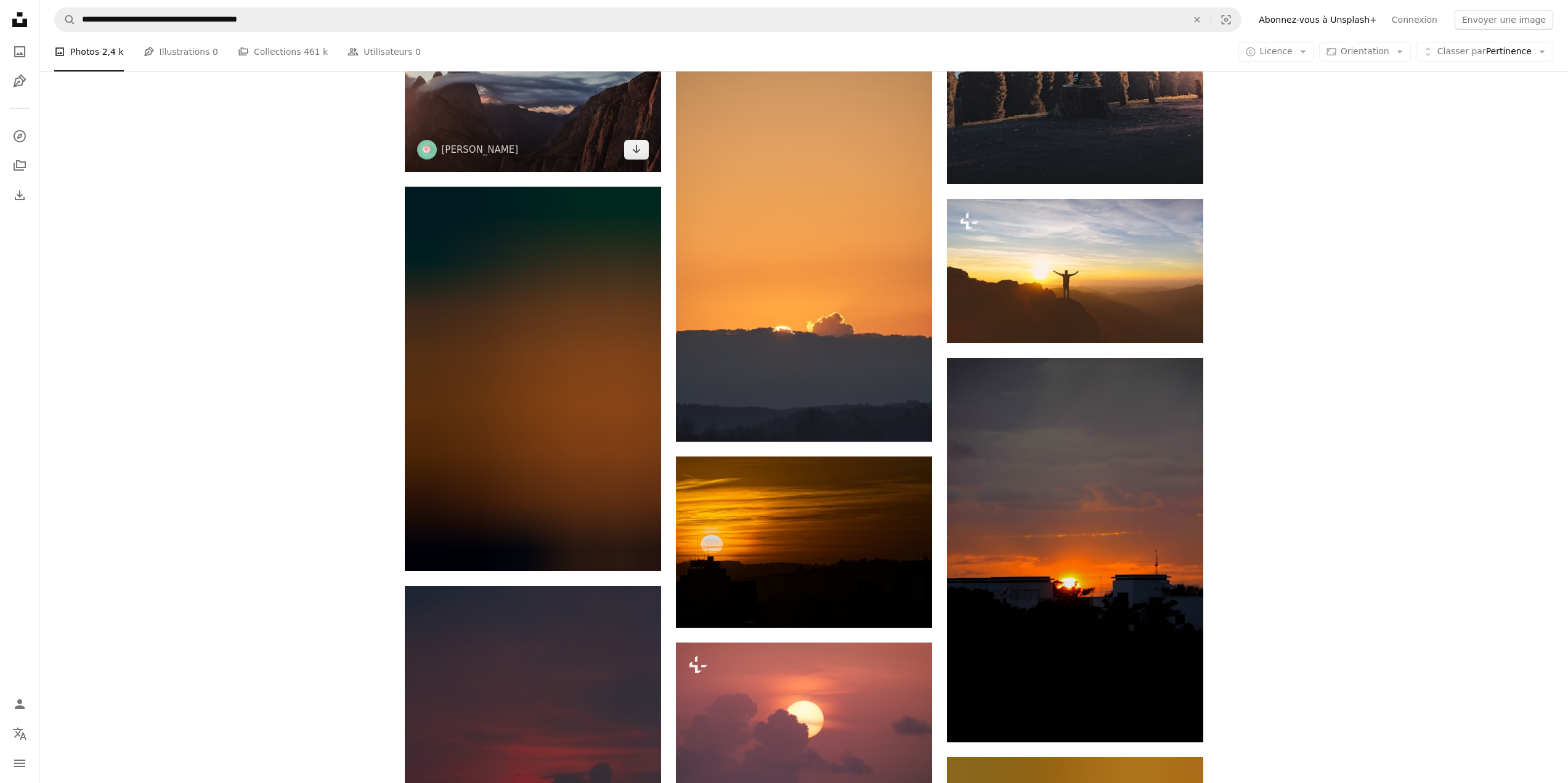
scroll to position [985, 0]
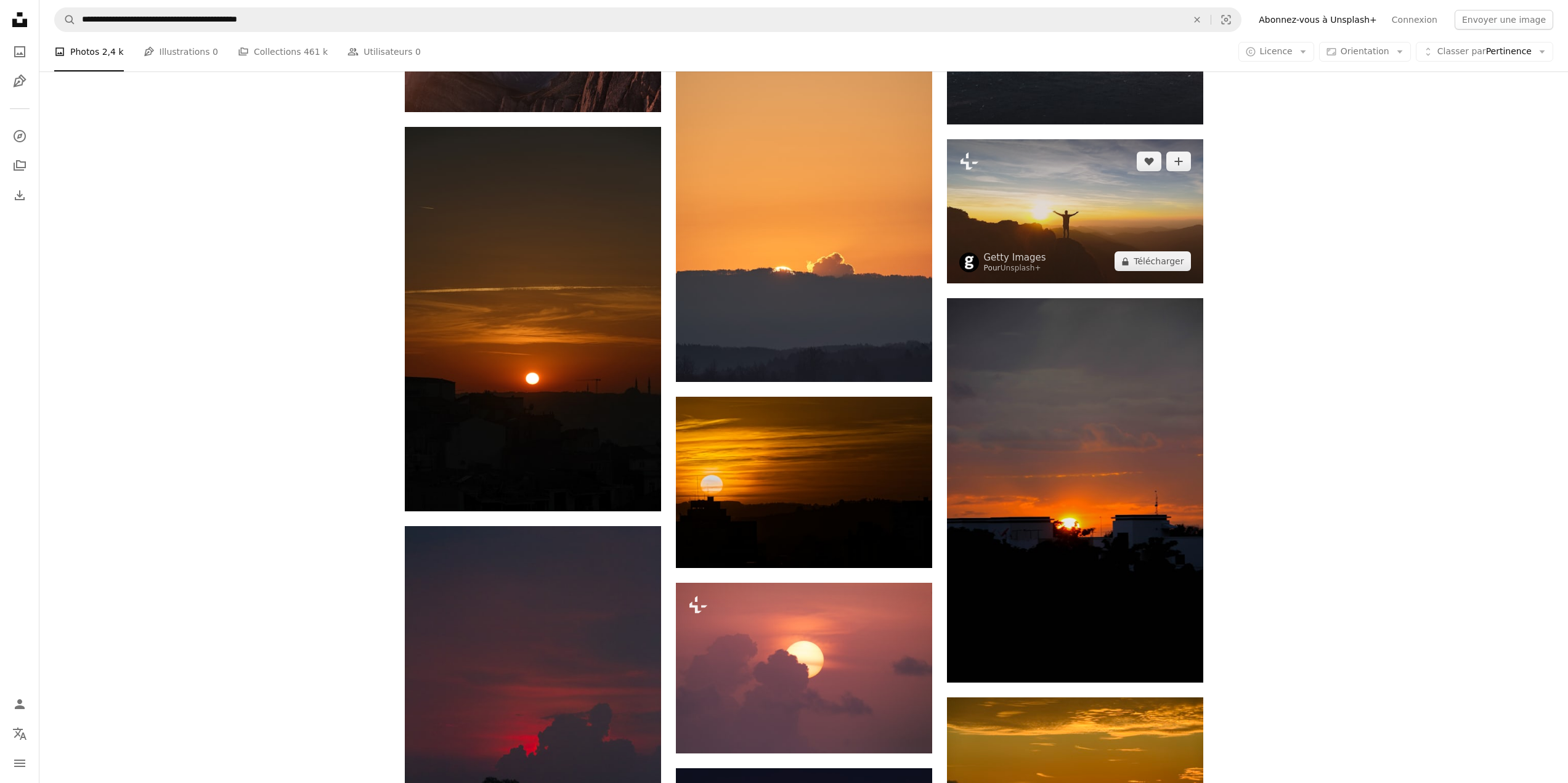
click at [1084, 218] on img at bounding box center [1075, 211] width 257 height 144
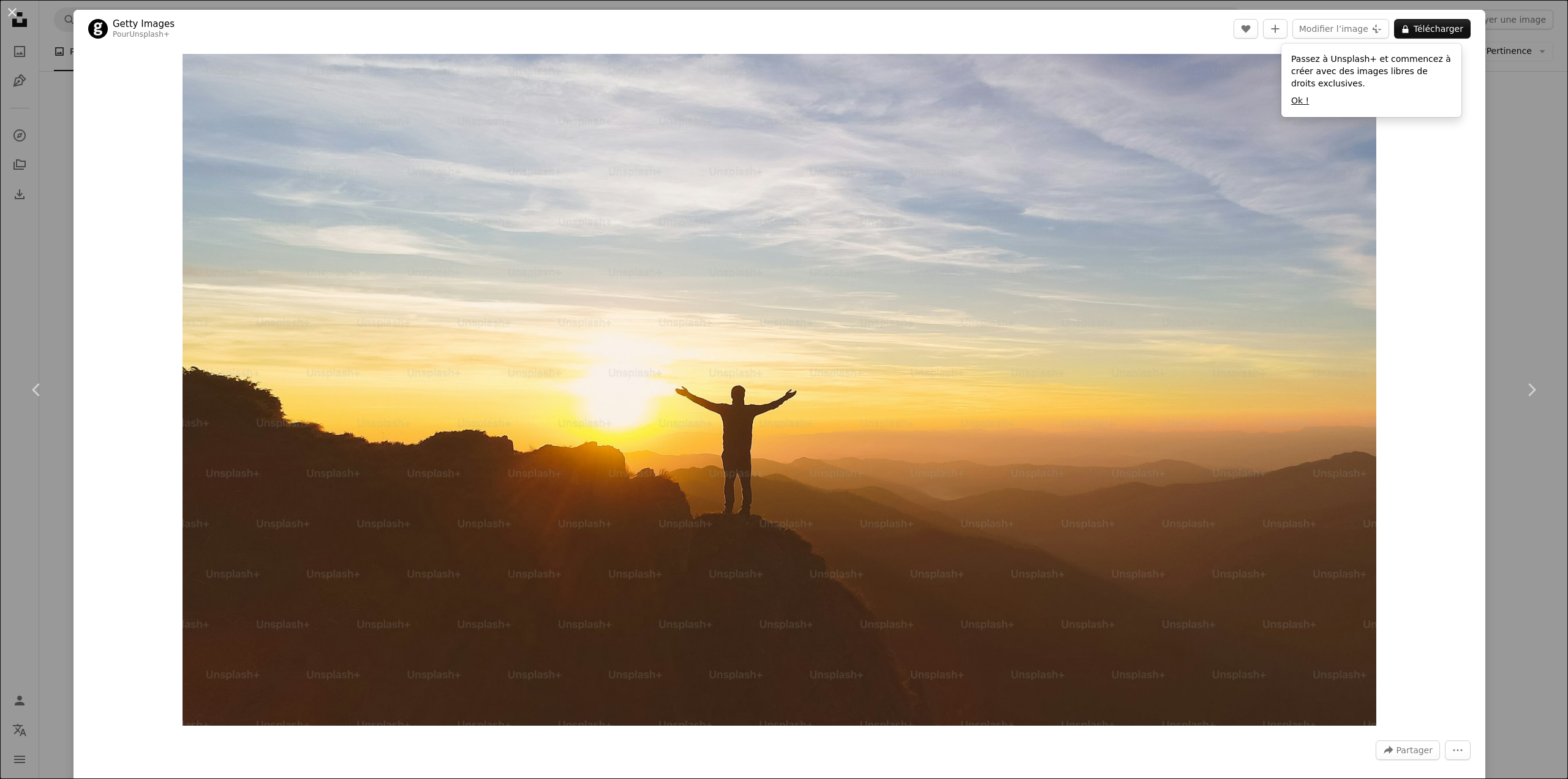
click at [1299, 100] on button "Ok !" at bounding box center [1299, 100] width 18 height 12
click at [1510, 141] on div "An X shape Chevron left Chevron right Getty Images Pour Unsplash+ A heart A plu…" at bounding box center [784, 389] width 1568 height 779
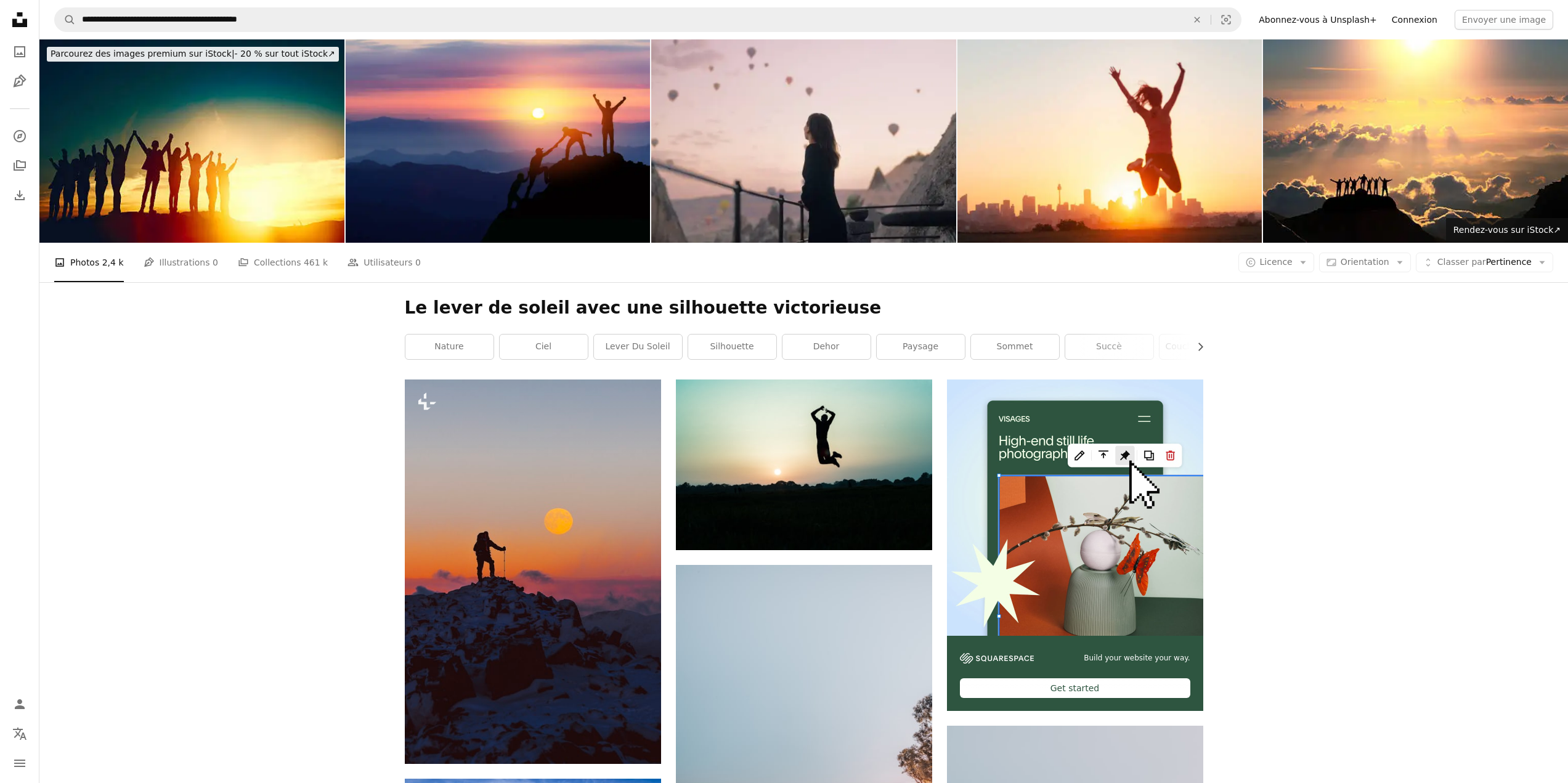
click at [1426, 21] on link "Connexion" at bounding box center [1415, 20] width 60 height 20
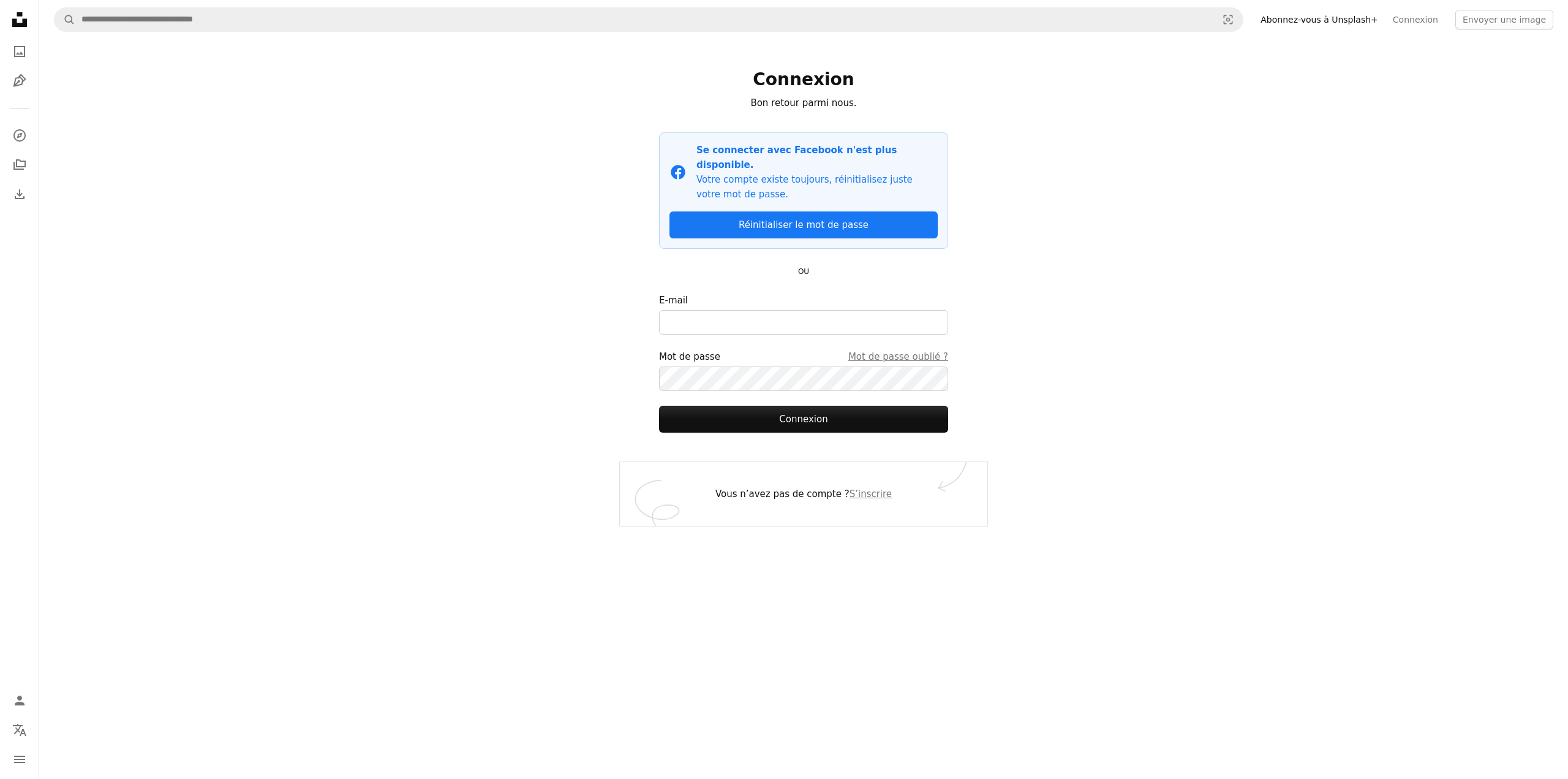
click at [1347, 20] on link "Abonnez-vous à Unsplash+" at bounding box center [1319, 20] width 133 height 20
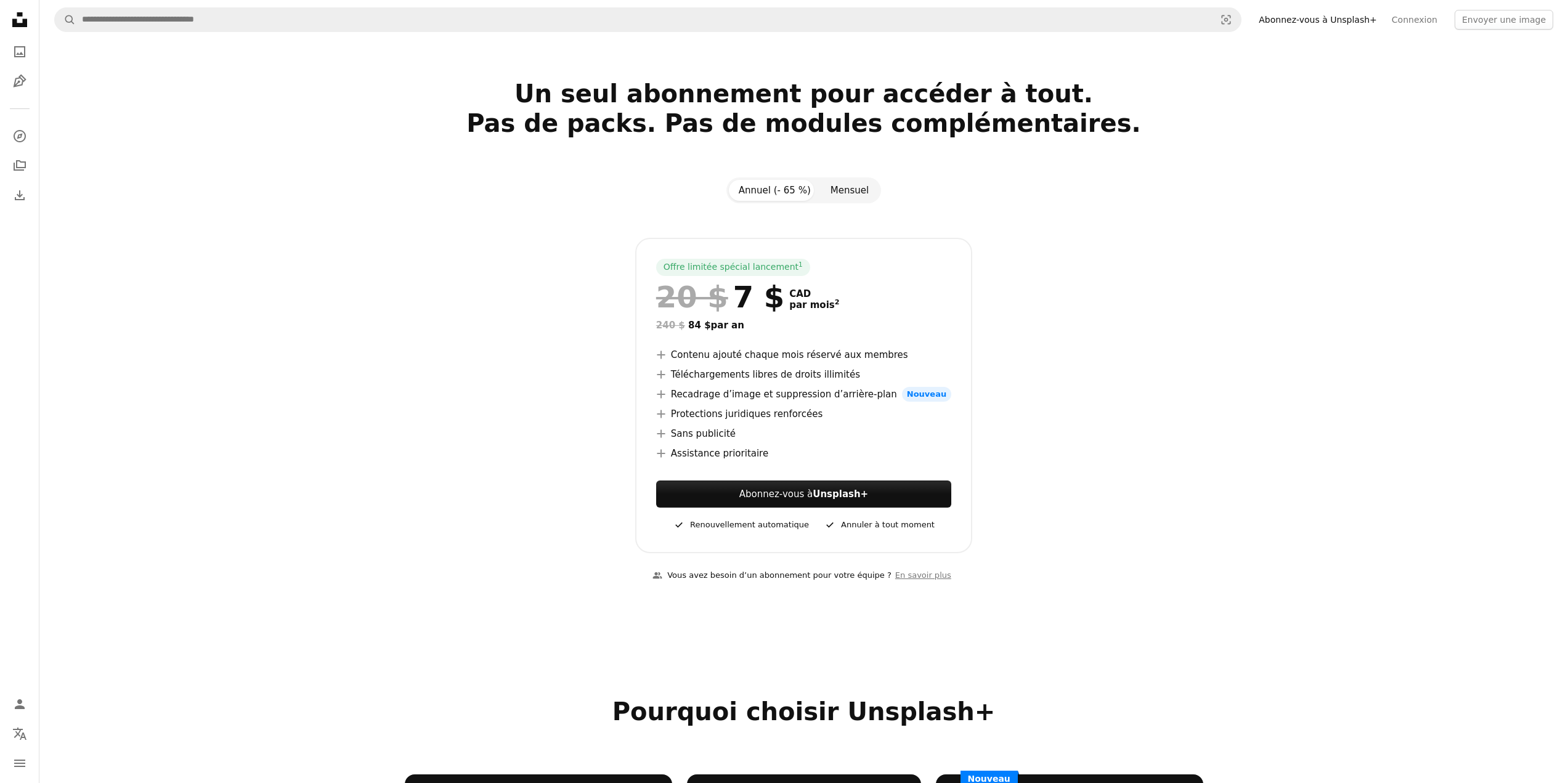
click at [850, 191] on button "Mensuel" at bounding box center [849, 190] width 58 height 21
click at [855, 302] on sup "2" at bounding box center [857, 302] width 5 height 8
click at [850, 491] on strong "Unsplash+" at bounding box center [840, 494] width 55 height 11
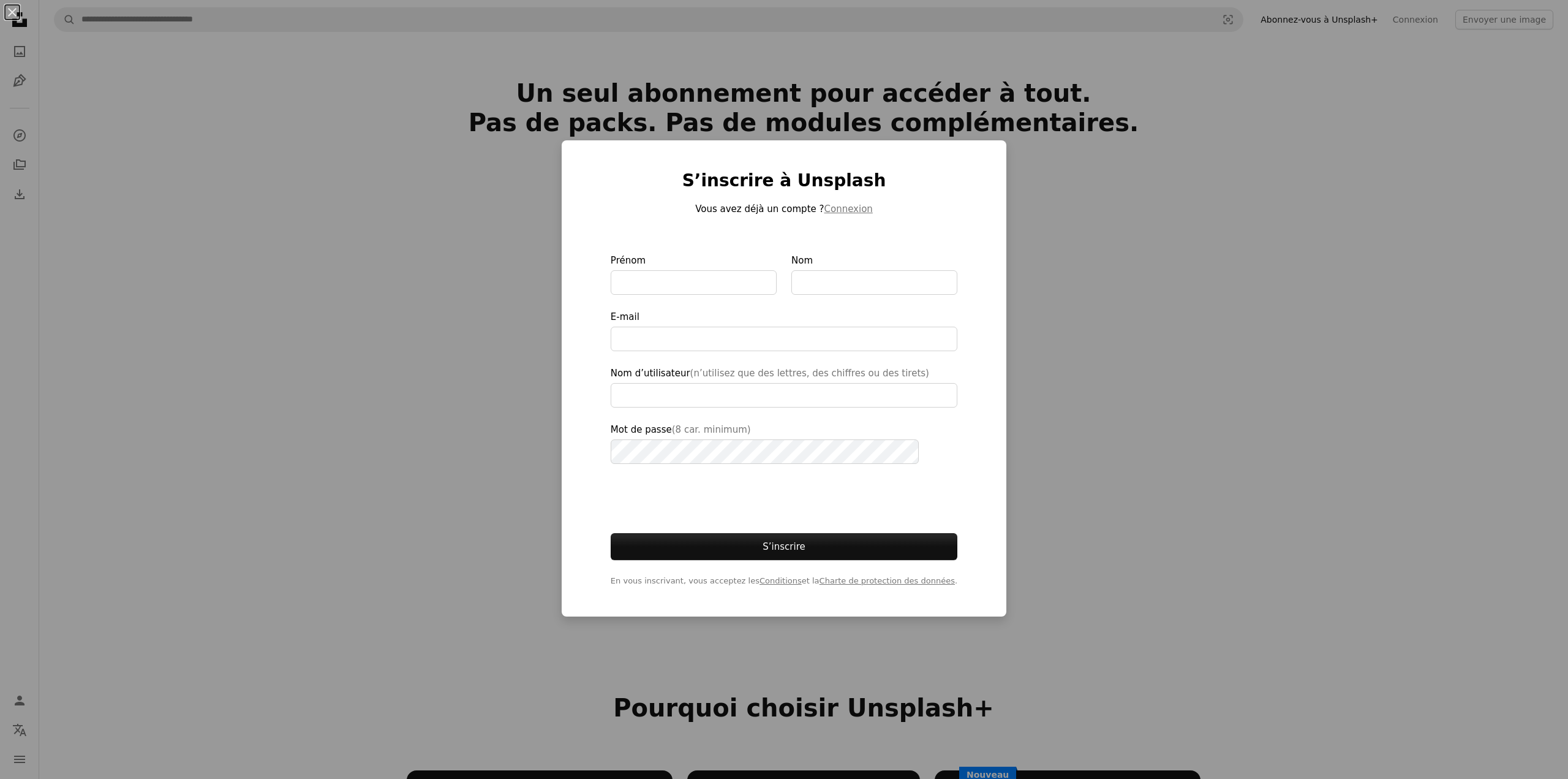
click at [1093, 338] on div "An X shape S’inscrire à Unsplash Vous avez déjà un compte ? Connexion Prénom No…" at bounding box center [784, 389] width 1568 height 779
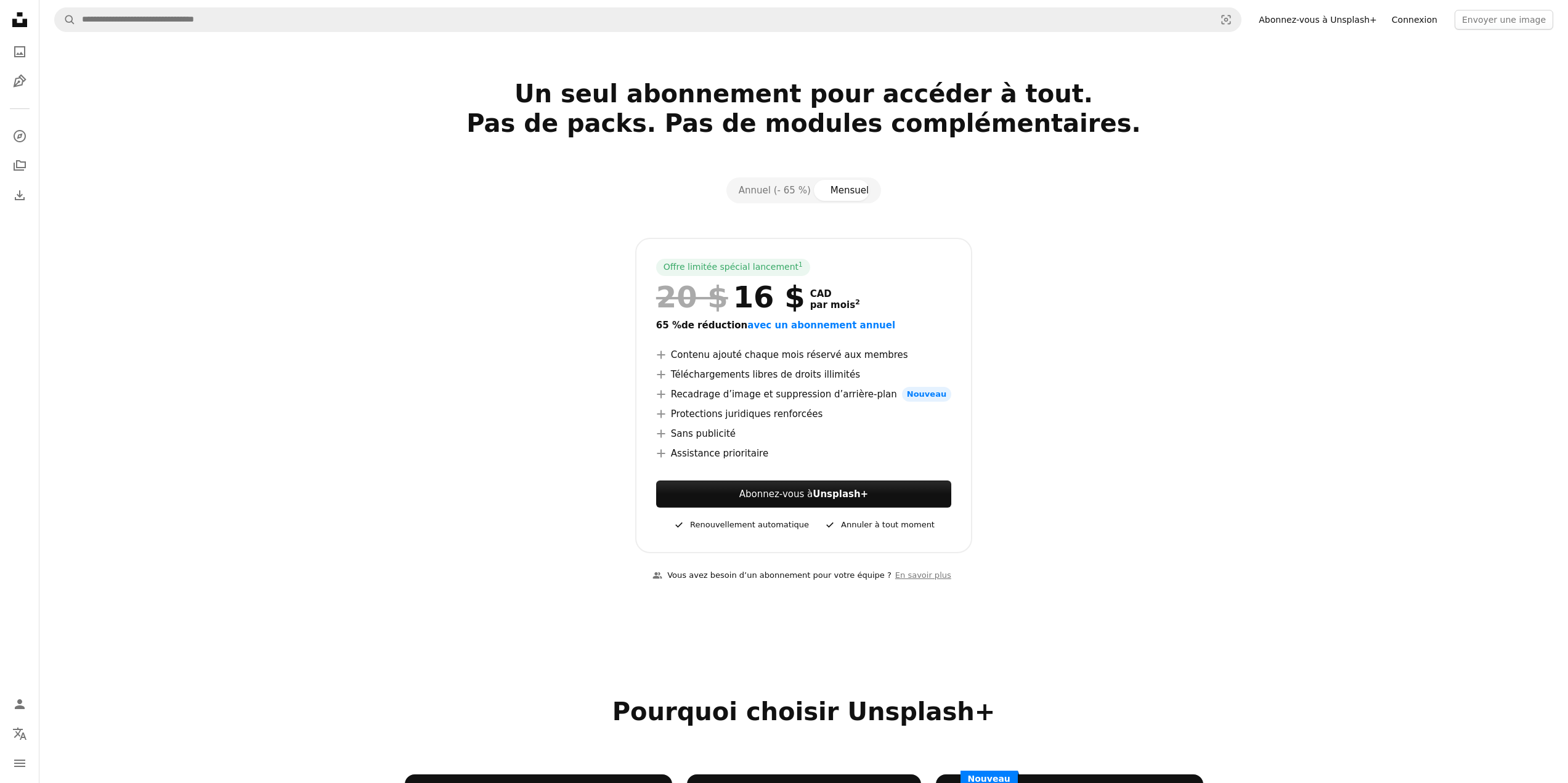
click at [1425, 16] on link "Connexion" at bounding box center [1415, 20] width 60 height 20
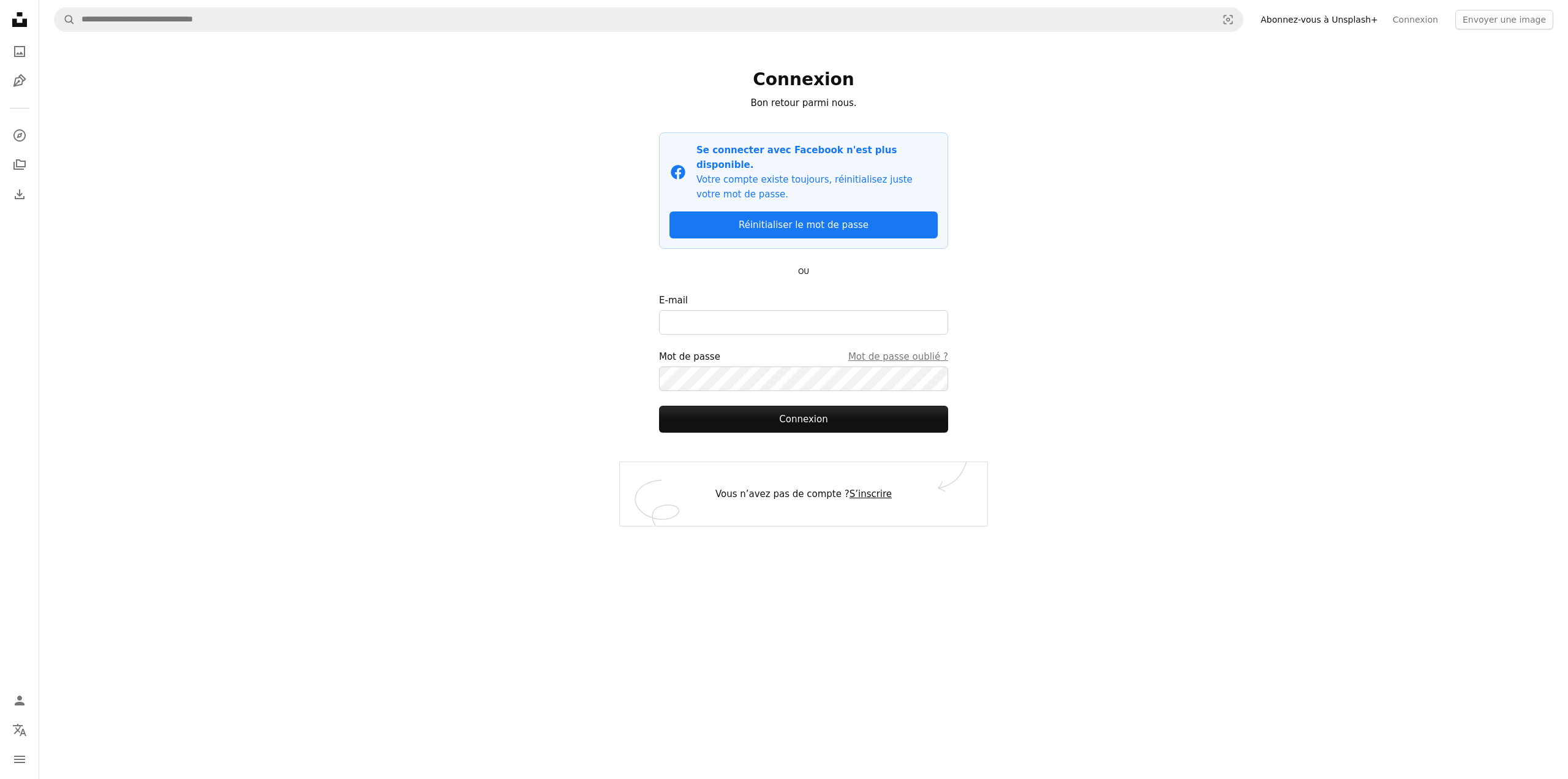
click at [867, 488] on link "S’inscrire" at bounding box center [870, 493] width 42 height 11
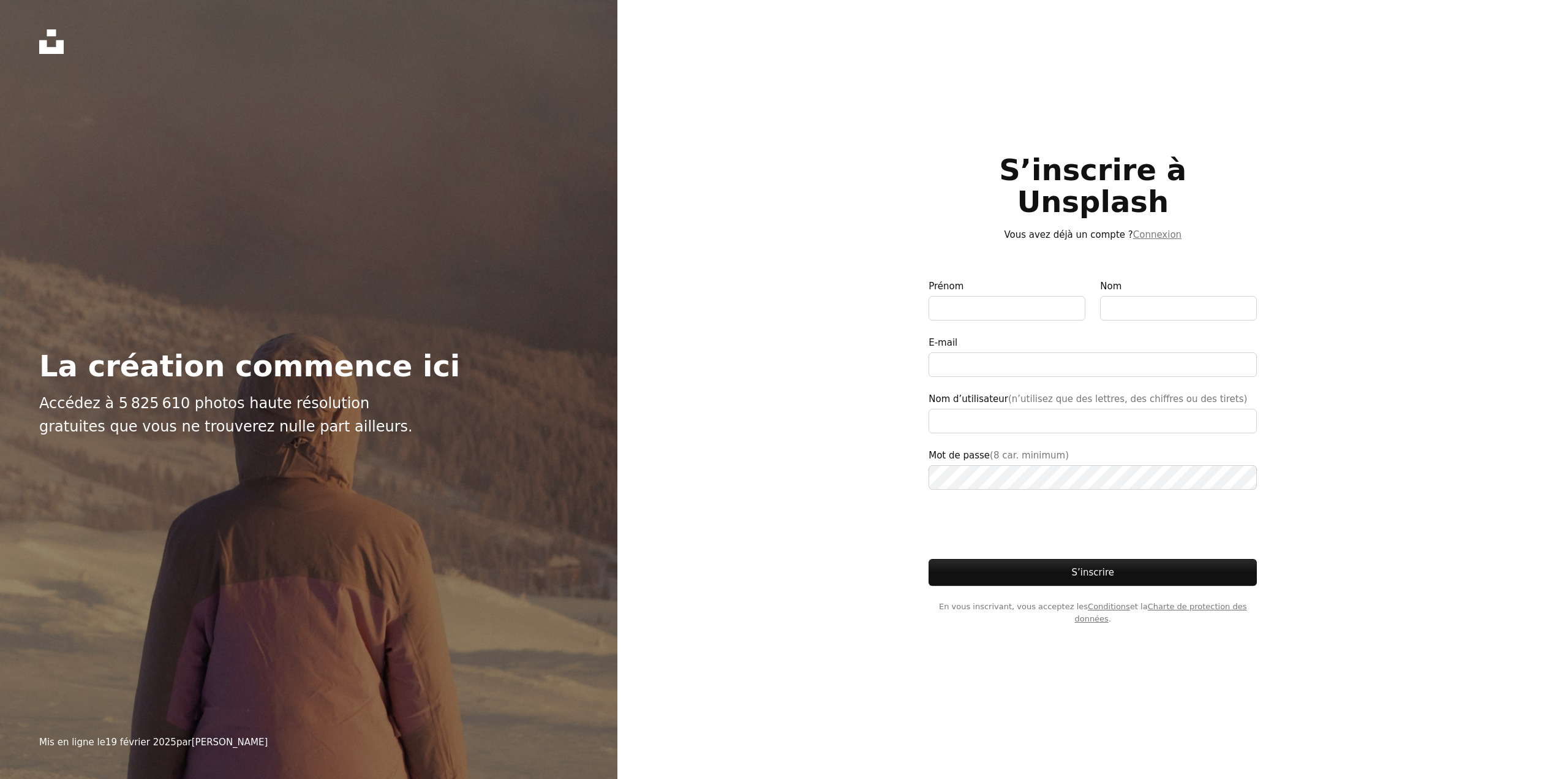
type input "**********"
click at [1158, 229] on link "Connexion" at bounding box center [1157, 234] width 48 height 11
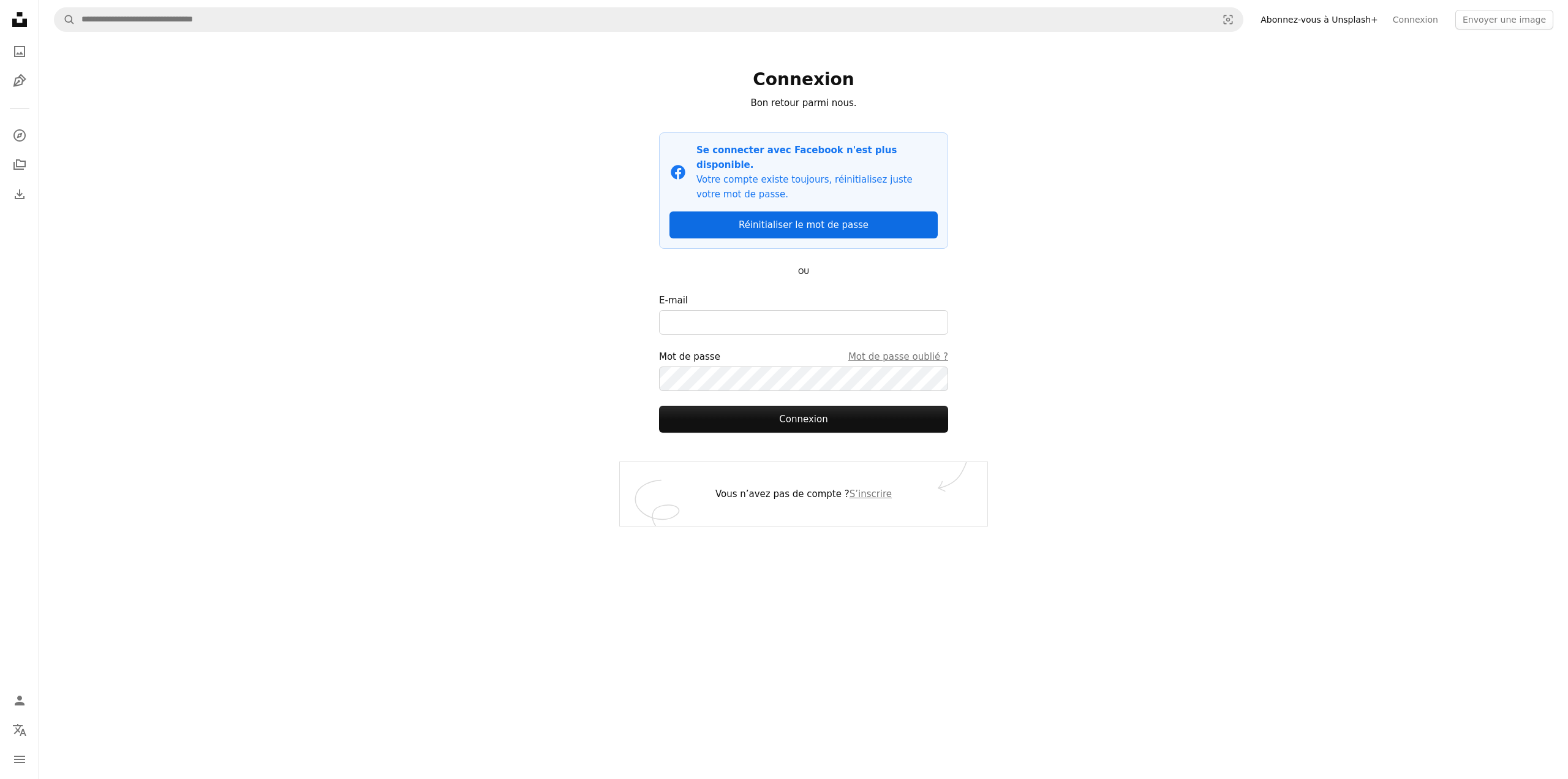
click at [762, 212] on link "Réinitialiser le mot de passe" at bounding box center [804, 225] width 269 height 27
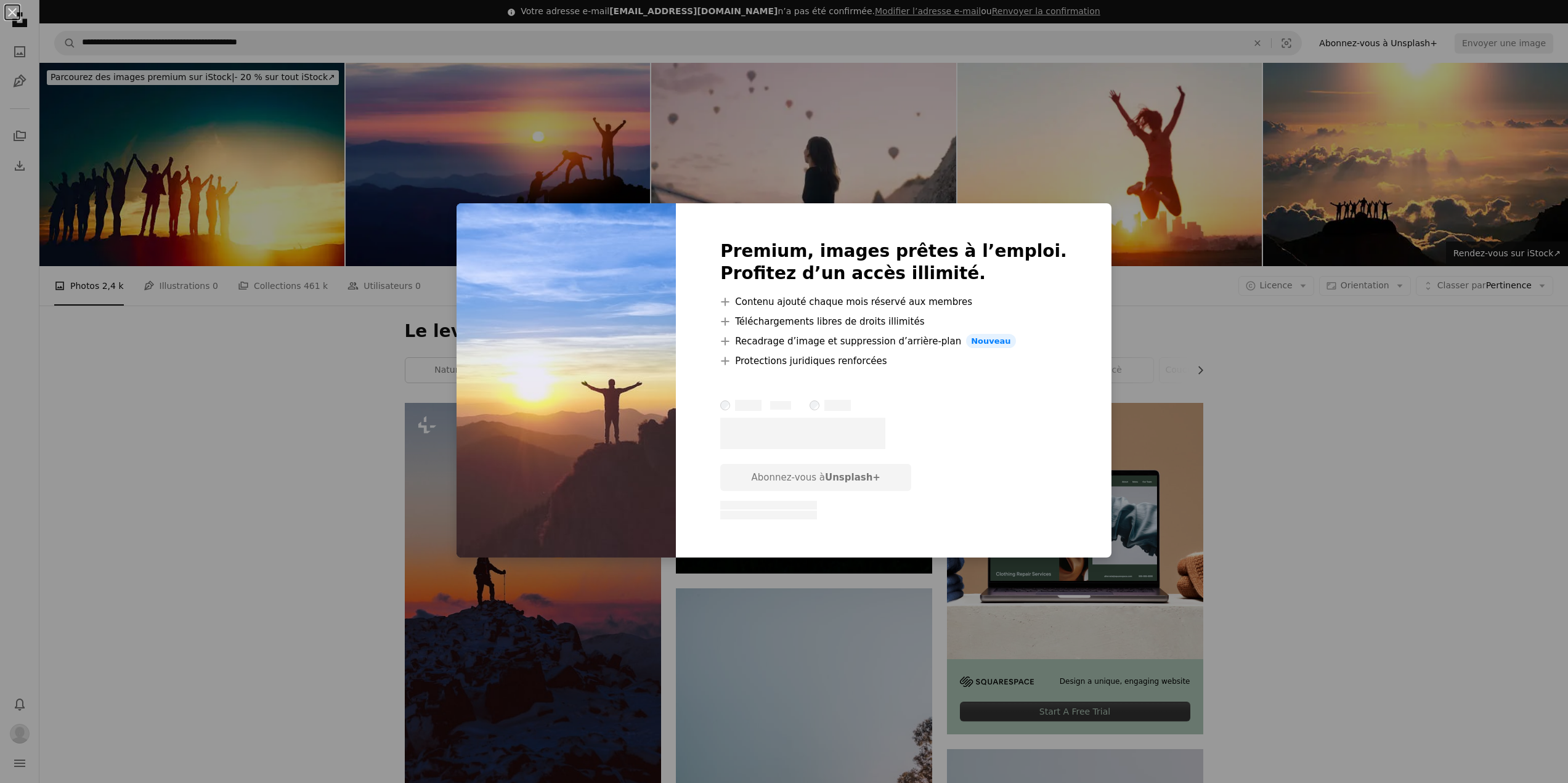
scroll to position [370, 0]
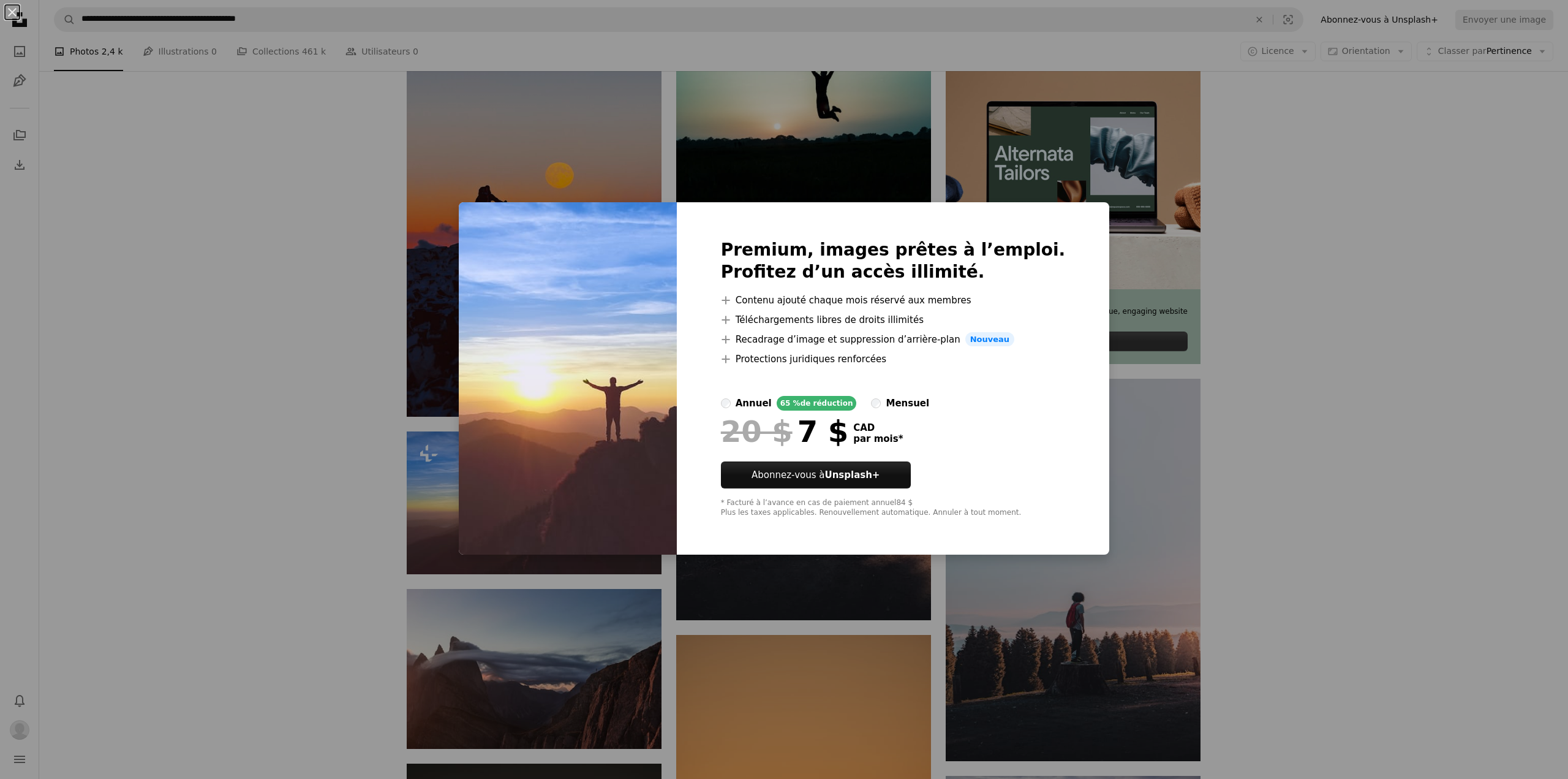
click at [1282, 450] on div "An X shape Premium, images prêtes à l’emploi. Profitez d’un accès illimité. A p…" at bounding box center [784, 389] width 1568 height 779
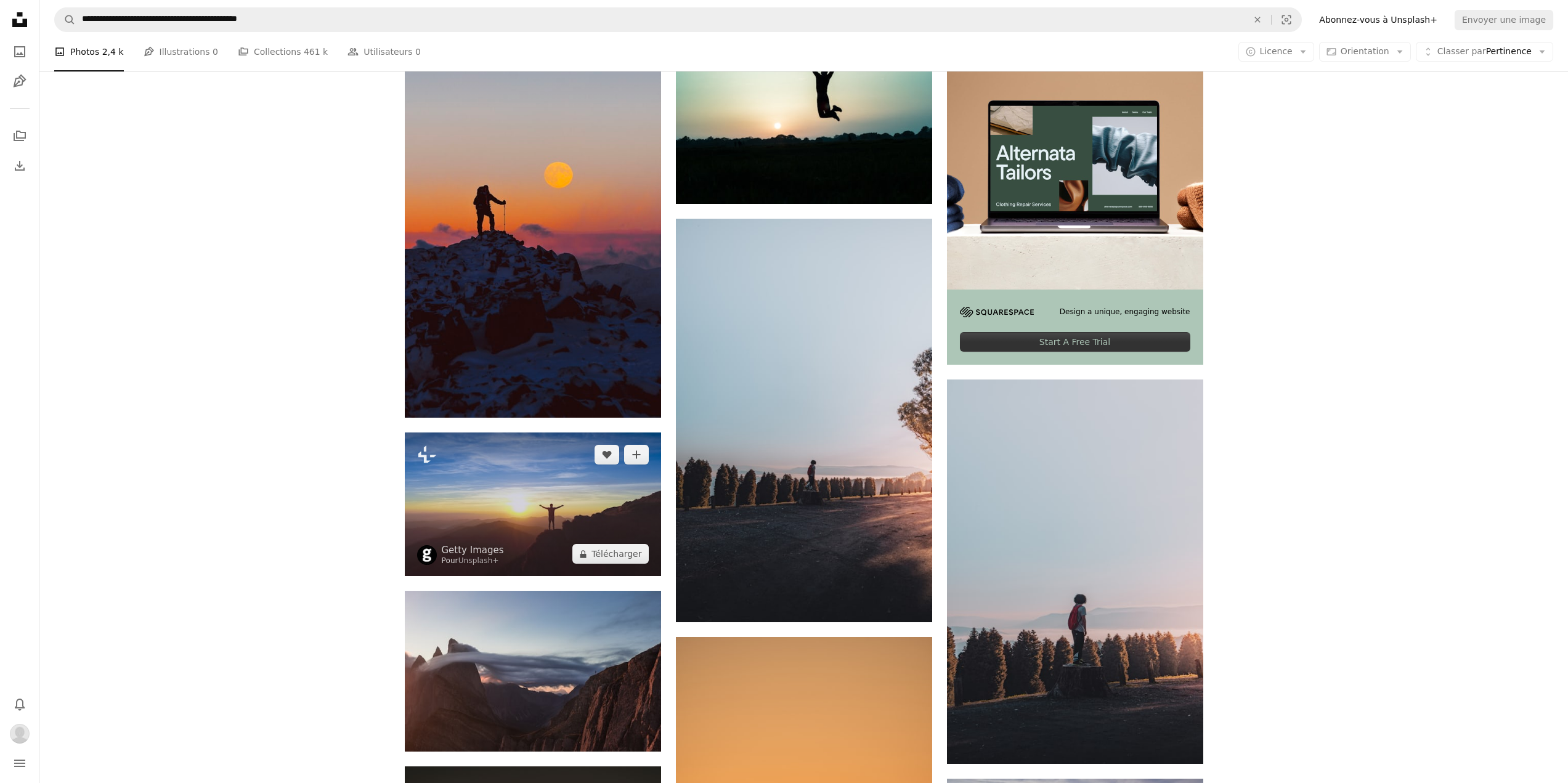
click at [603, 506] on img at bounding box center [533, 504] width 257 height 144
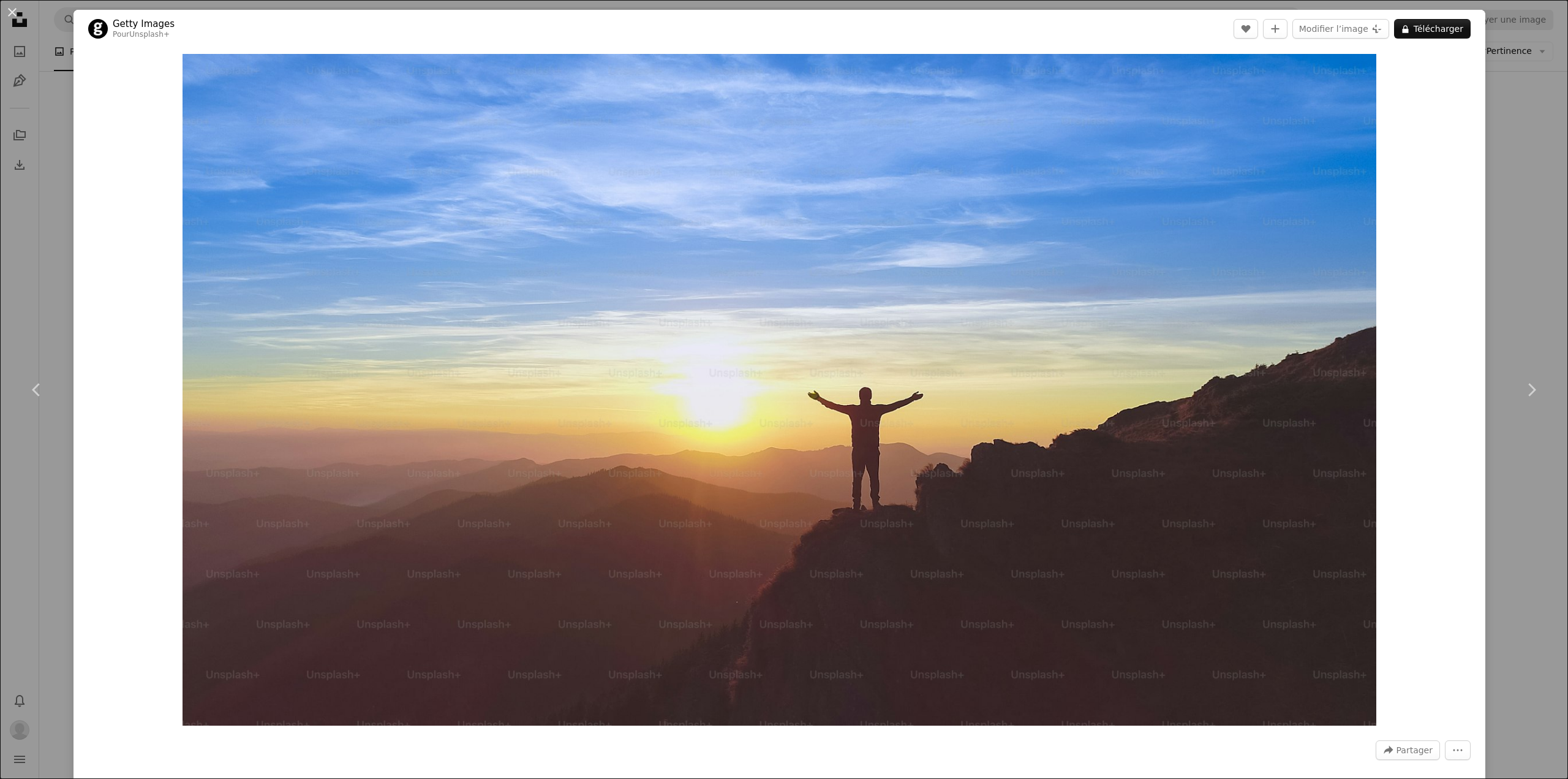
click at [1490, 184] on div "An X shape Chevron left Chevron right Getty Images Pour Unsplash+ A heart A plu…" at bounding box center [784, 389] width 1568 height 779
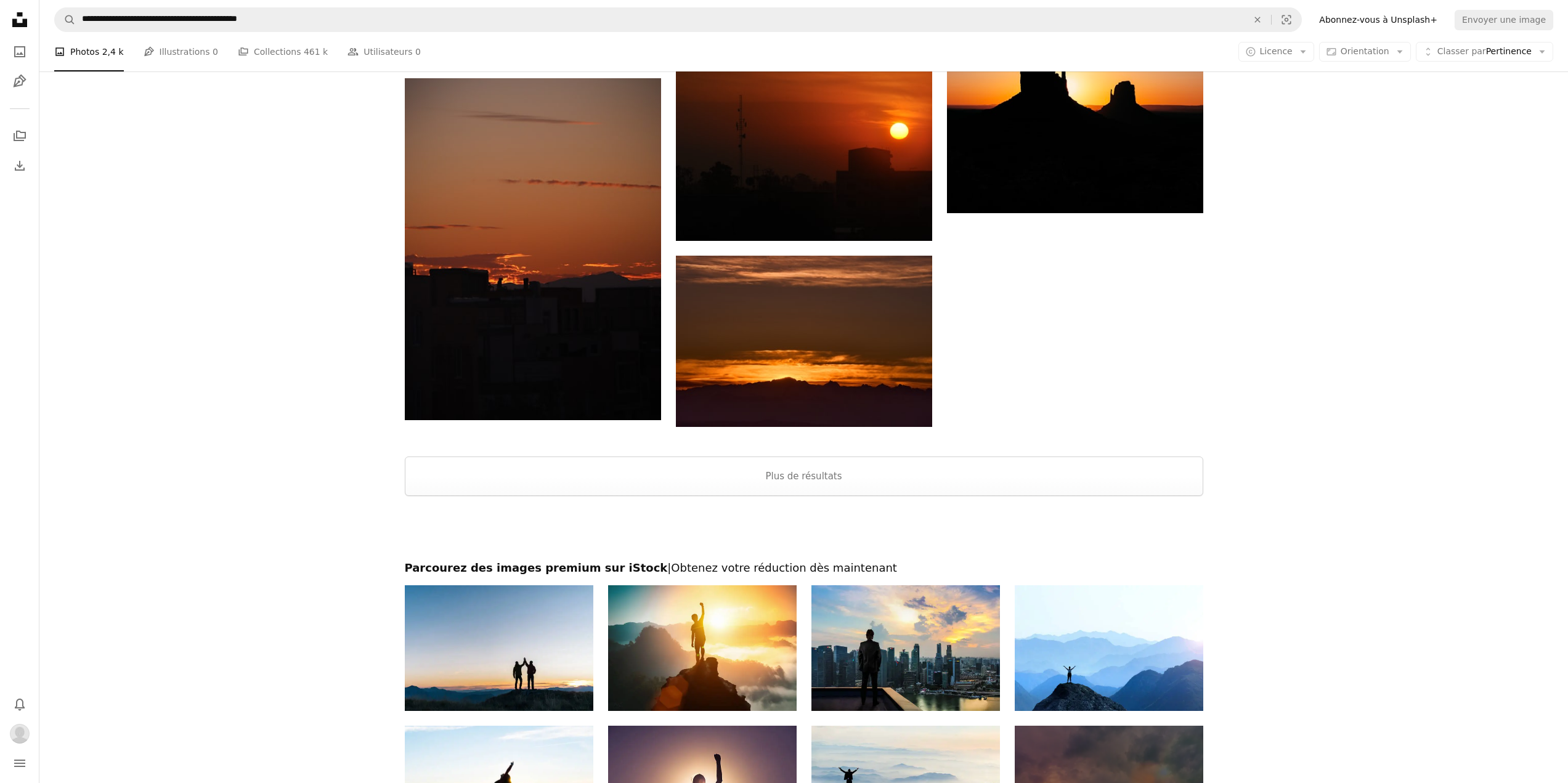
scroll to position [2094, 0]
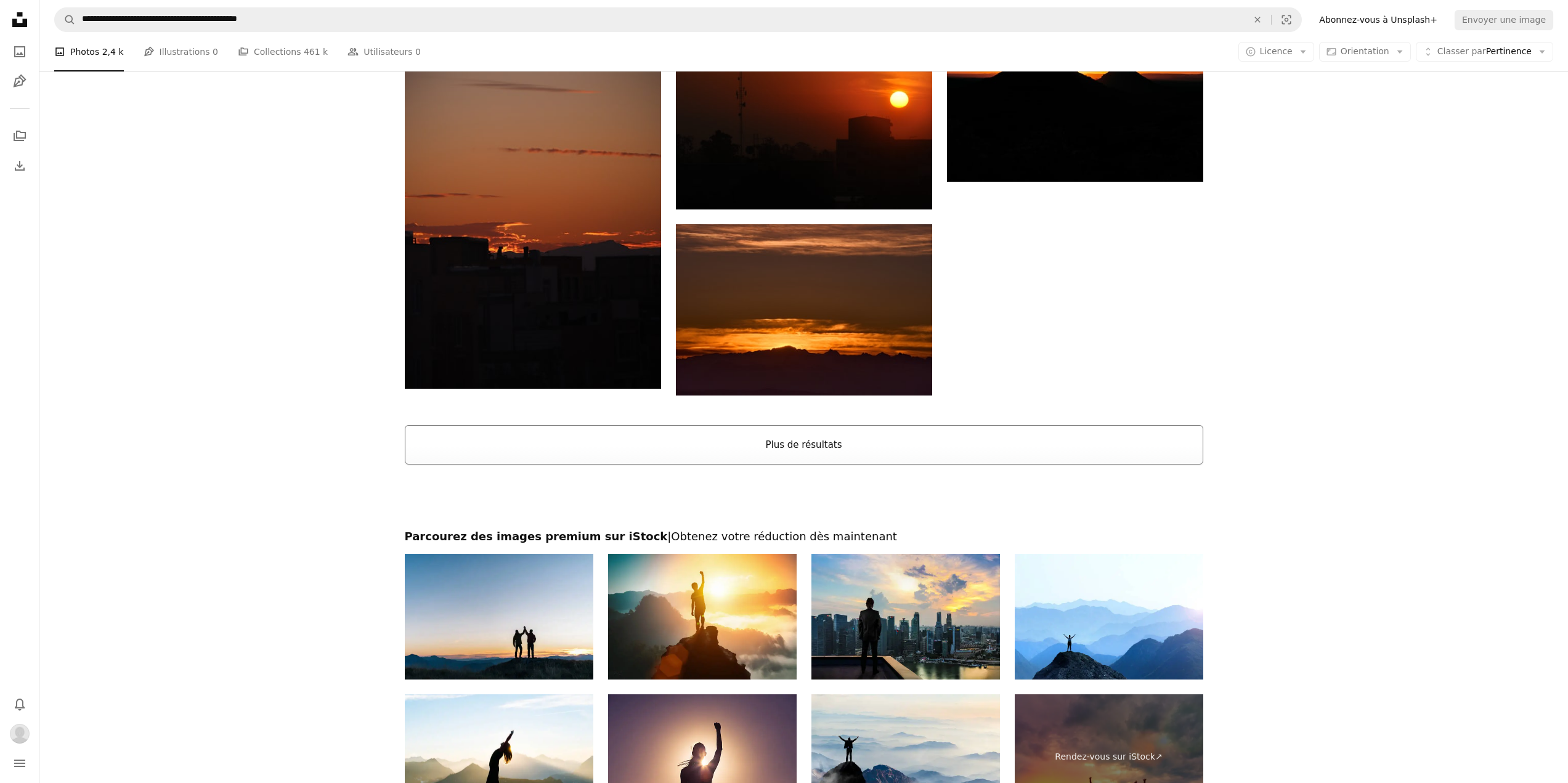
click at [835, 463] on button "Plus de résultats" at bounding box center [804, 444] width 798 height 39
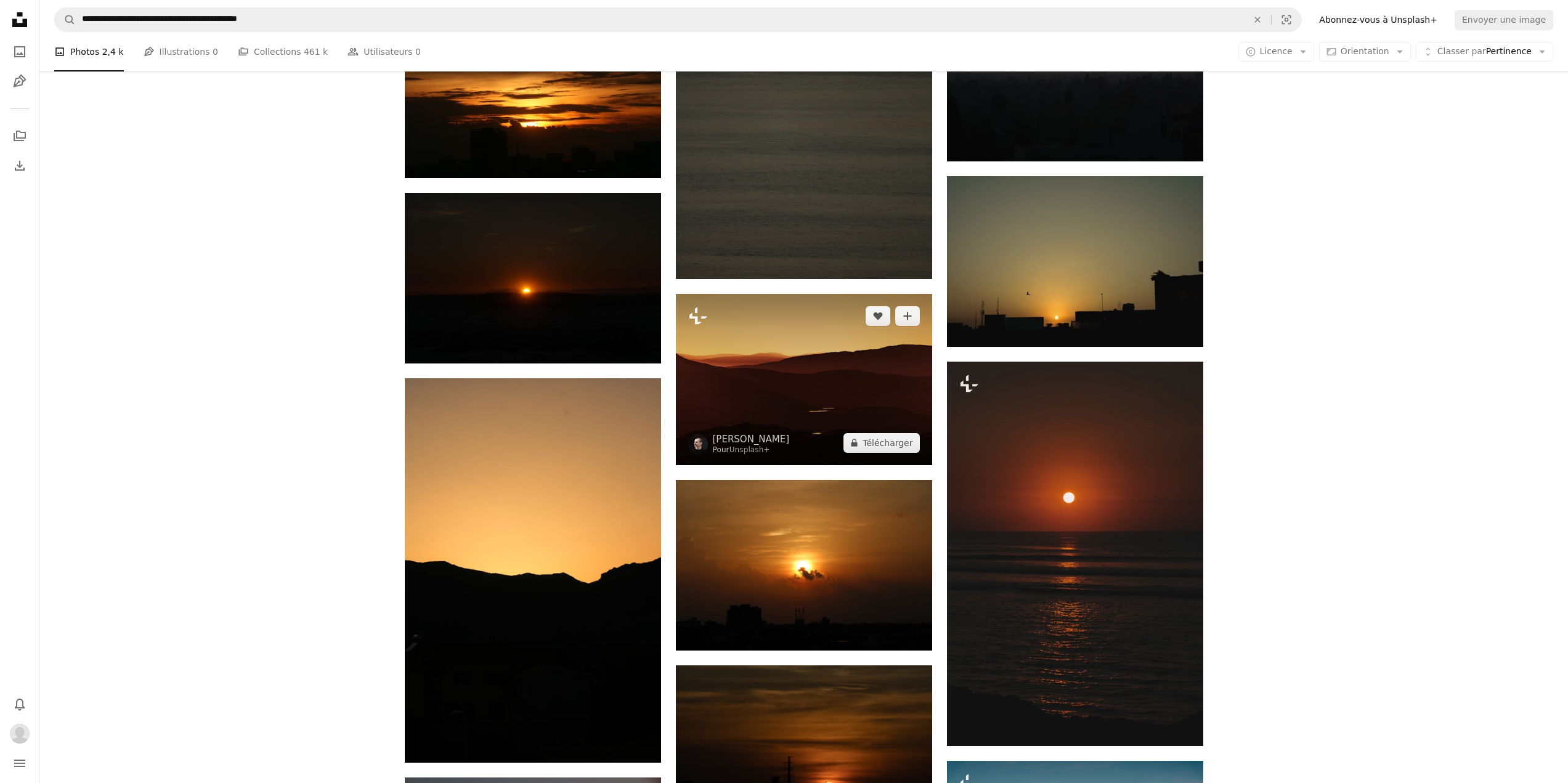
scroll to position [5973, 0]
